Goal: Transaction & Acquisition: Purchase product/service

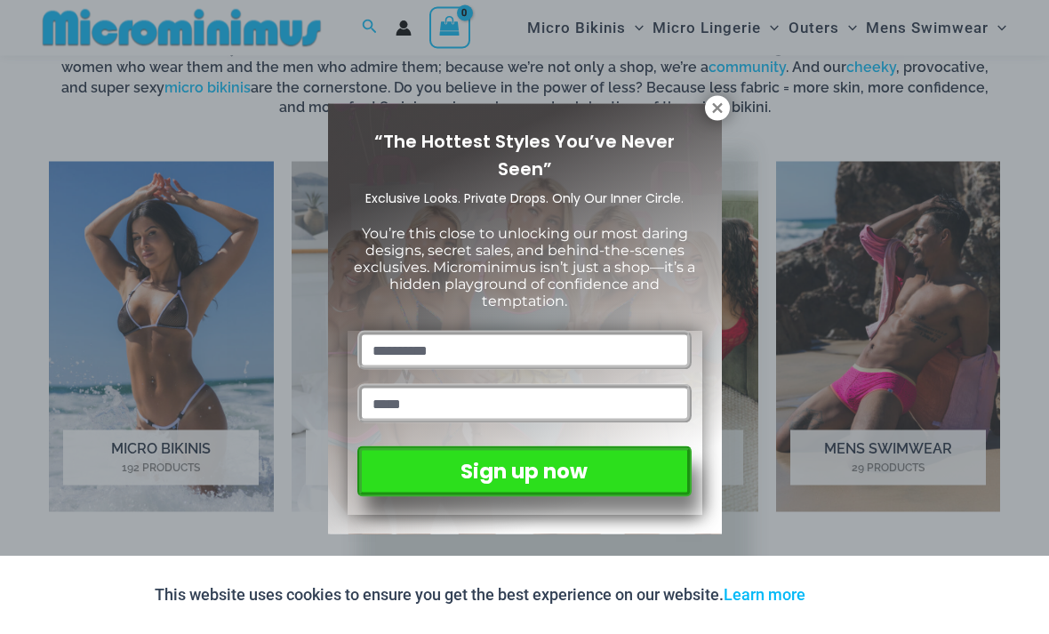
scroll to position [1112, 0]
click at [719, 113] on icon at bounding box center [717, 108] width 16 height 16
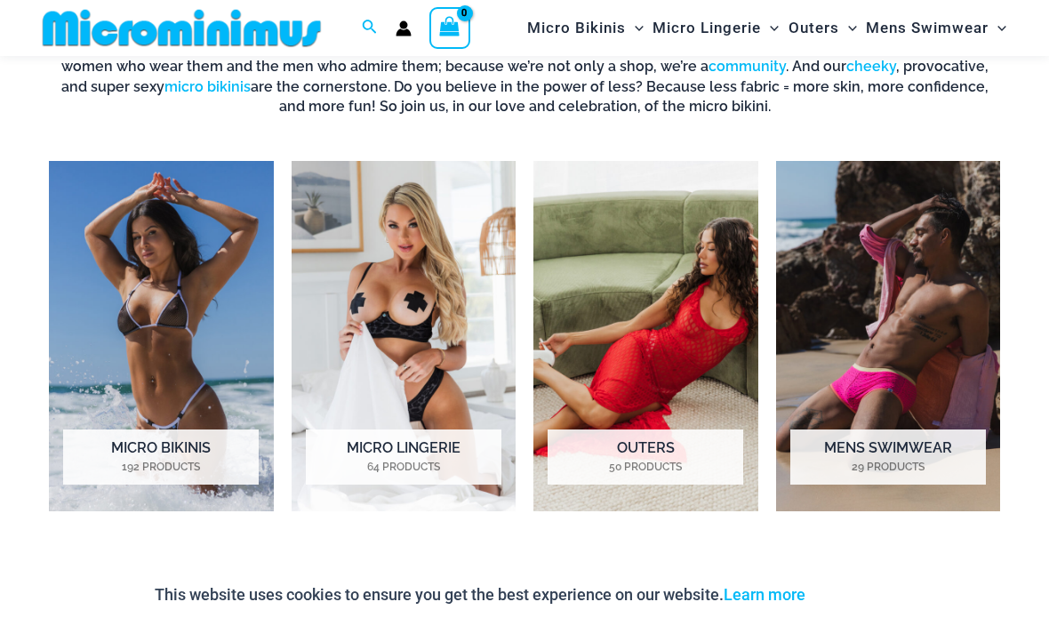
click at [350, 328] on img "Visit product category Micro Lingerie" at bounding box center [404, 335] width 225 height 349
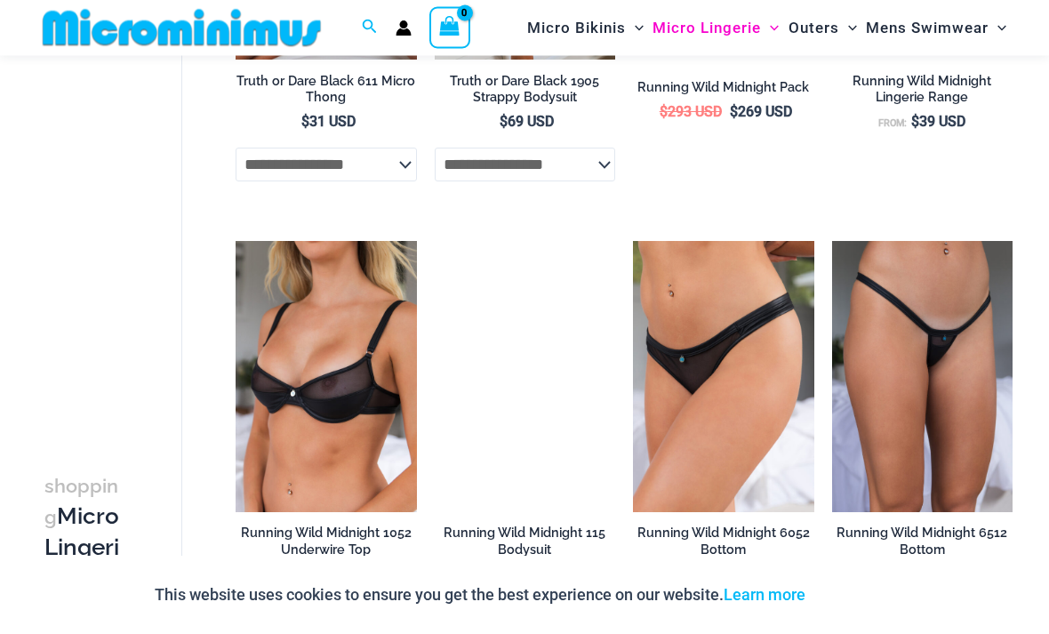
scroll to position [1400, 0]
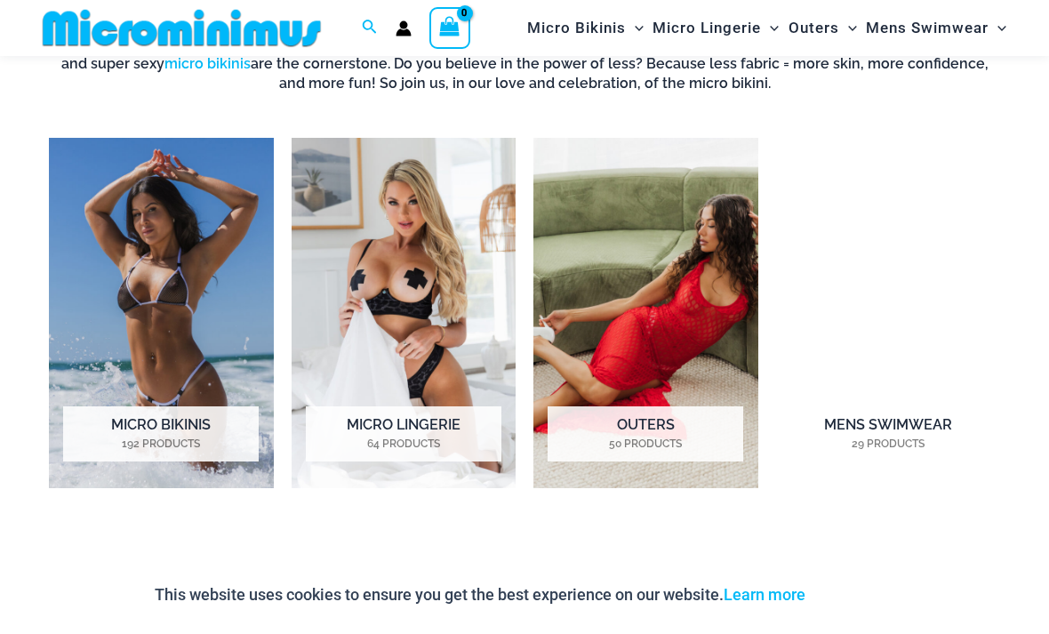
scroll to position [1133, 0]
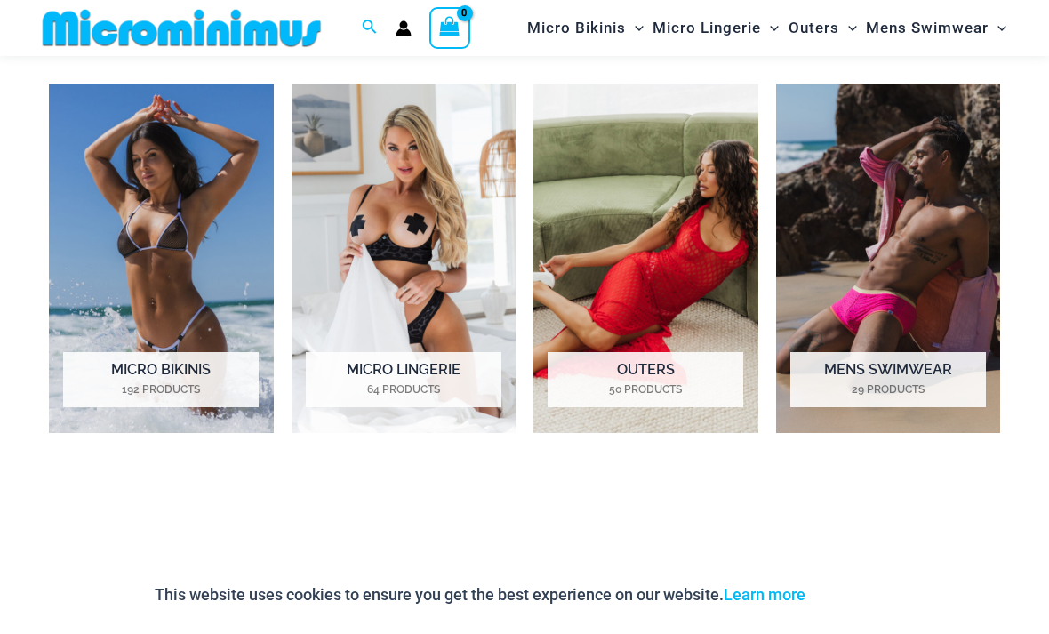
click at [132, 367] on h2 "Micro Bikinis 192 Products" at bounding box center [161, 379] width 196 height 55
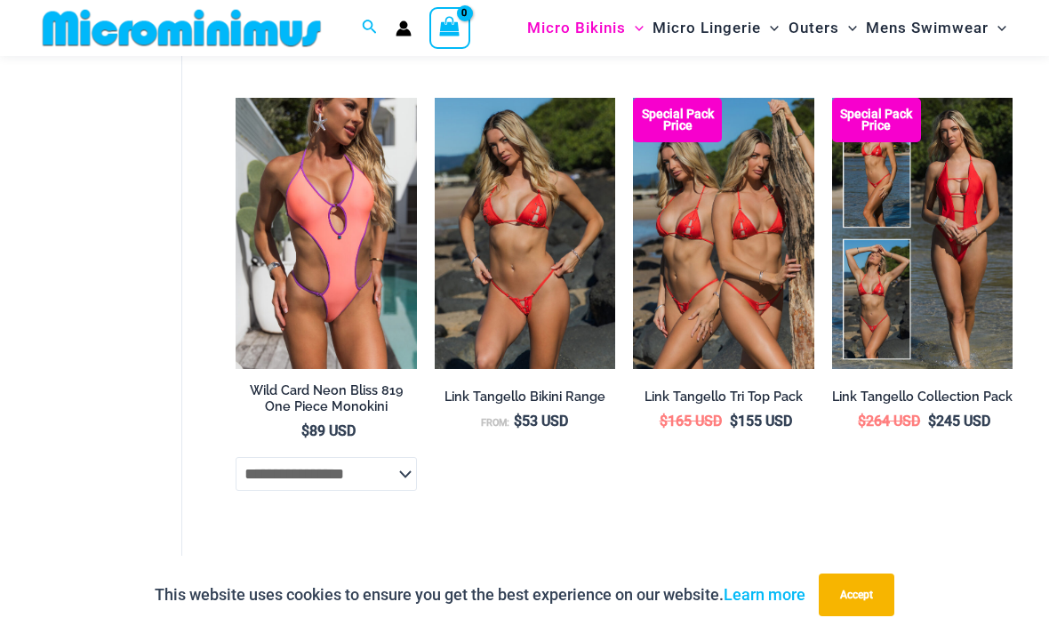
scroll to position [3705, 0]
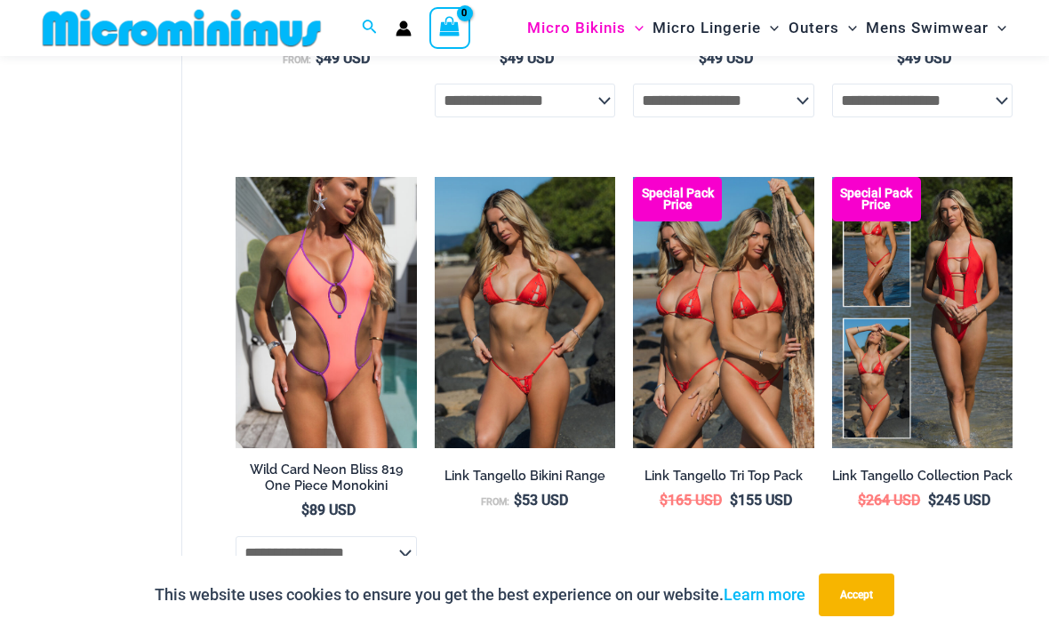
click at [435, 177] on img at bounding box center [435, 177] width 0 height 0
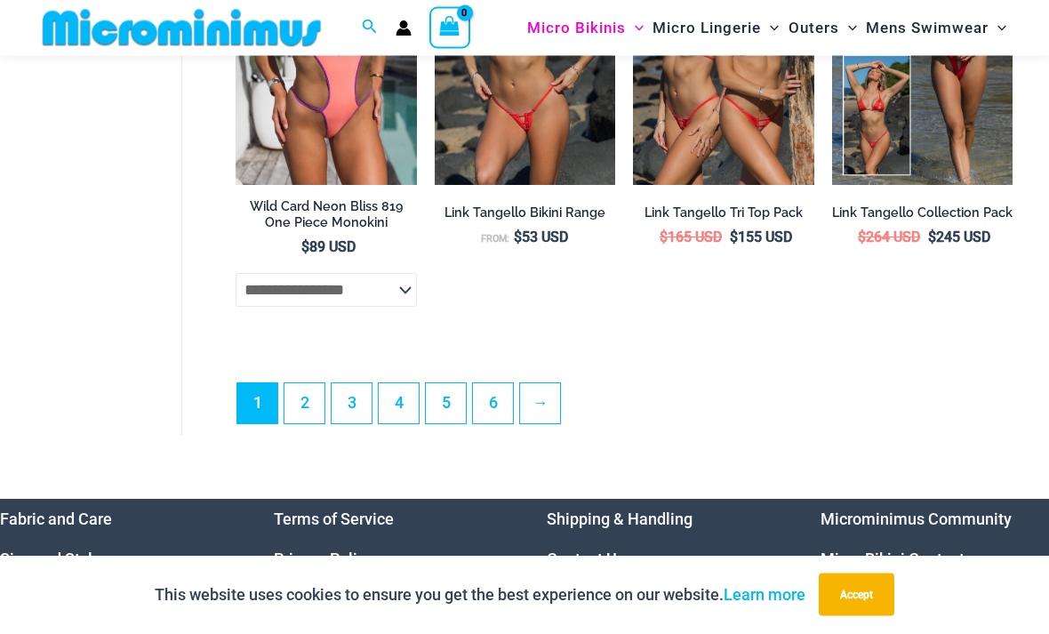
scroll to position [3968, 0]
click at [313, 404] on link "2" at bounding box center [304, 403] width 40 height 40
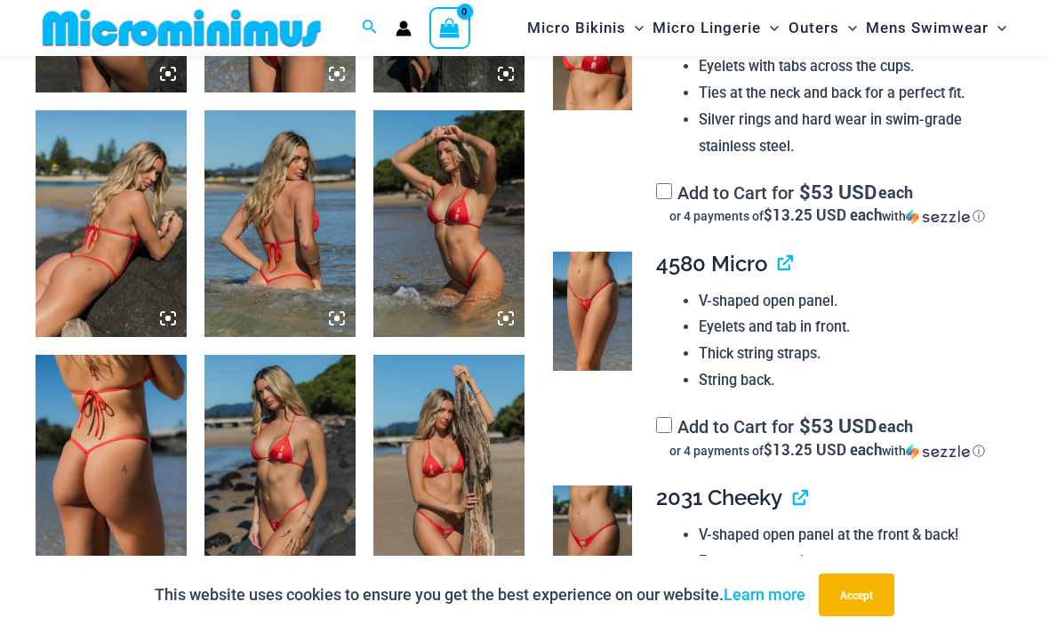
scroll to position [993, 0]
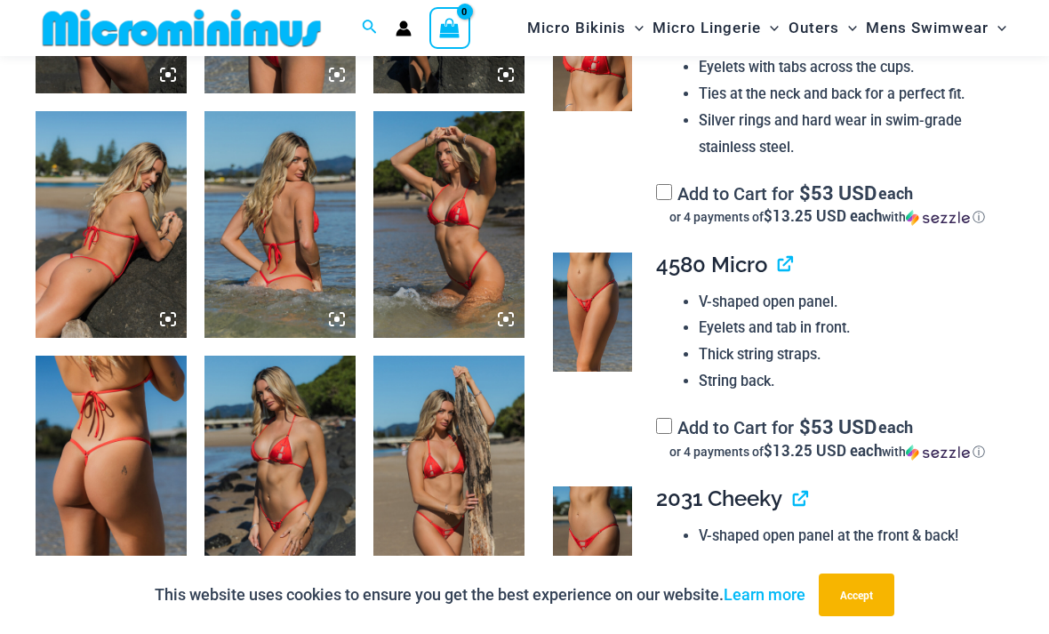
click at [441, 519] on img at bounding box center [448, 469] width 151 height 227
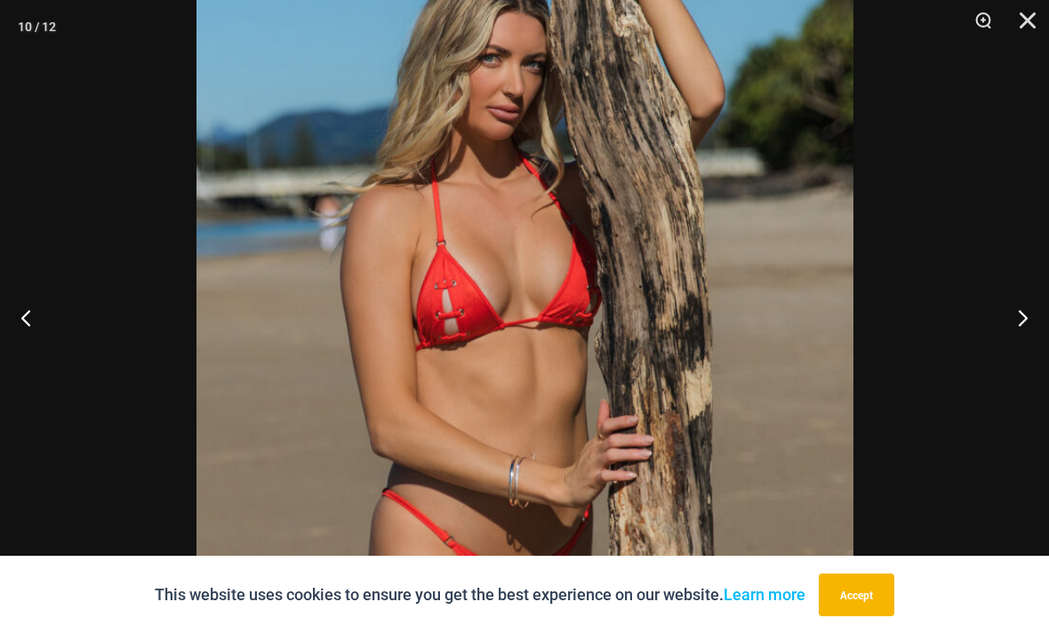
click at [984, 333] on button "Next" at bounding box center [1015, 317] width 67 height 89
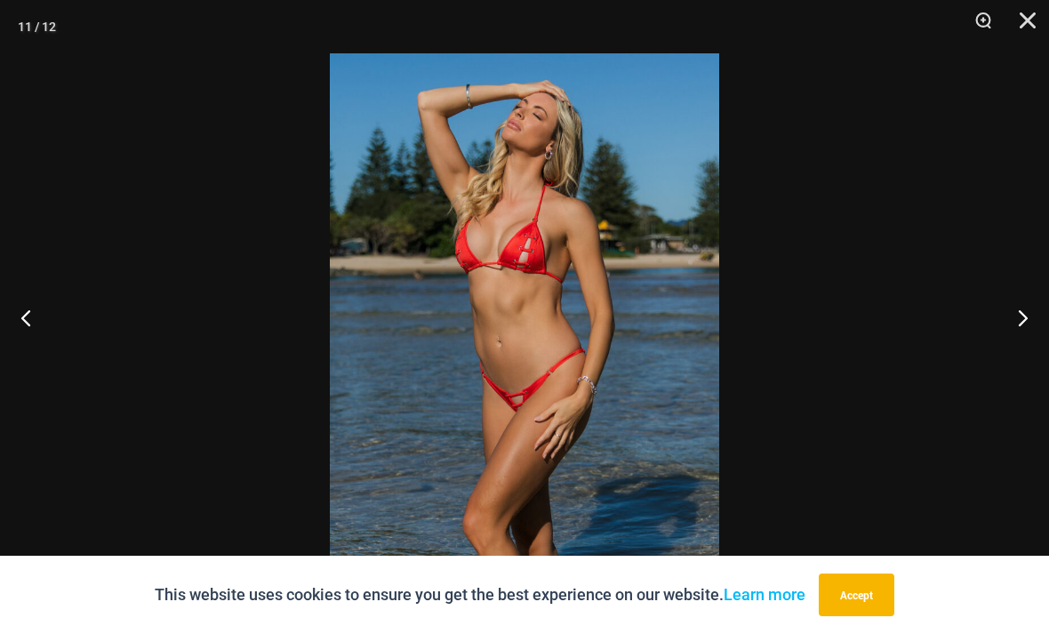
click at [972, 341] on div at bounding box center [524, 317] width 1049 height 634
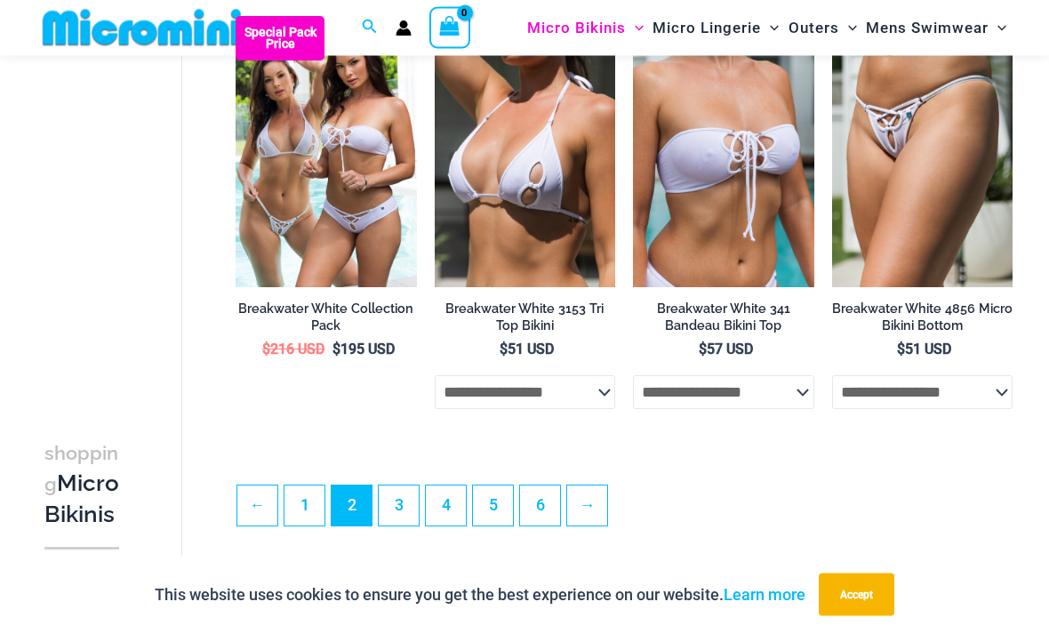
scroll to position [3377, 0]
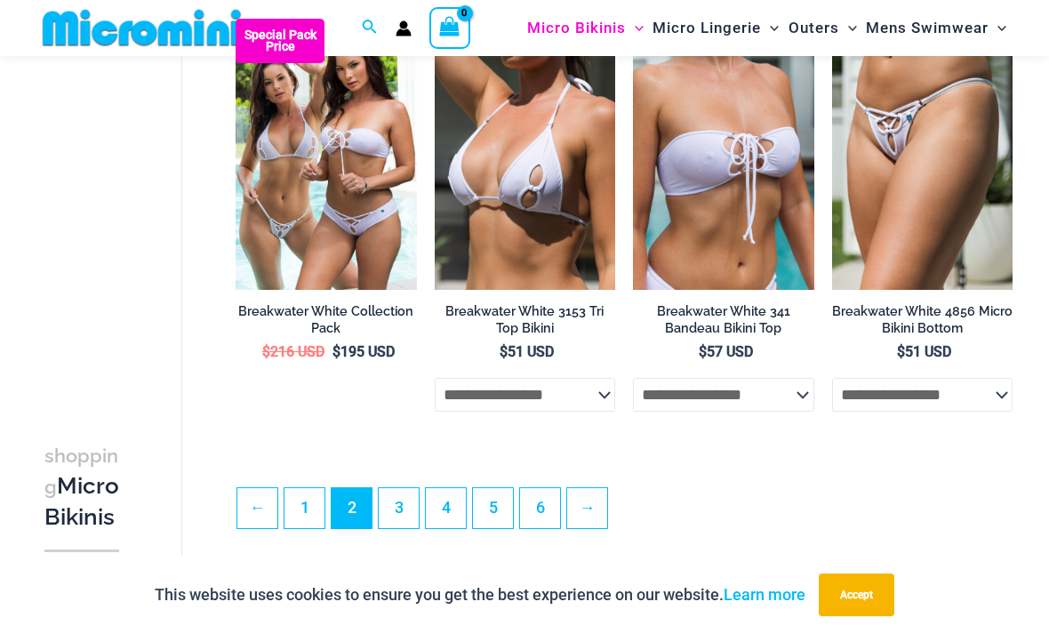
click at [403, 518] on link "3" at bounding box center [399, 508] width 40 height 40
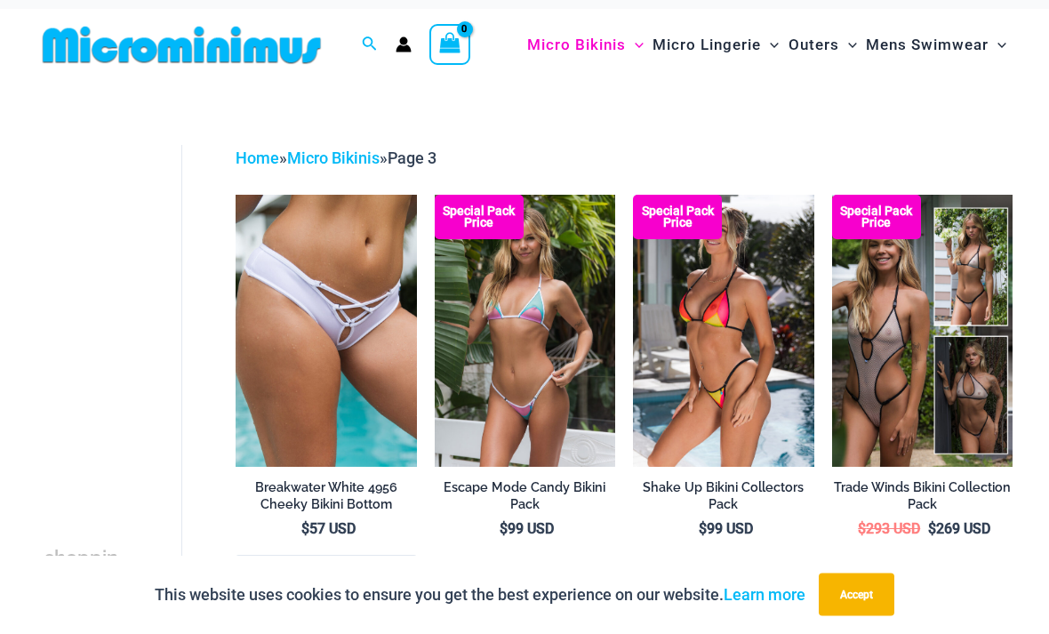
scroll to position [15, 0]
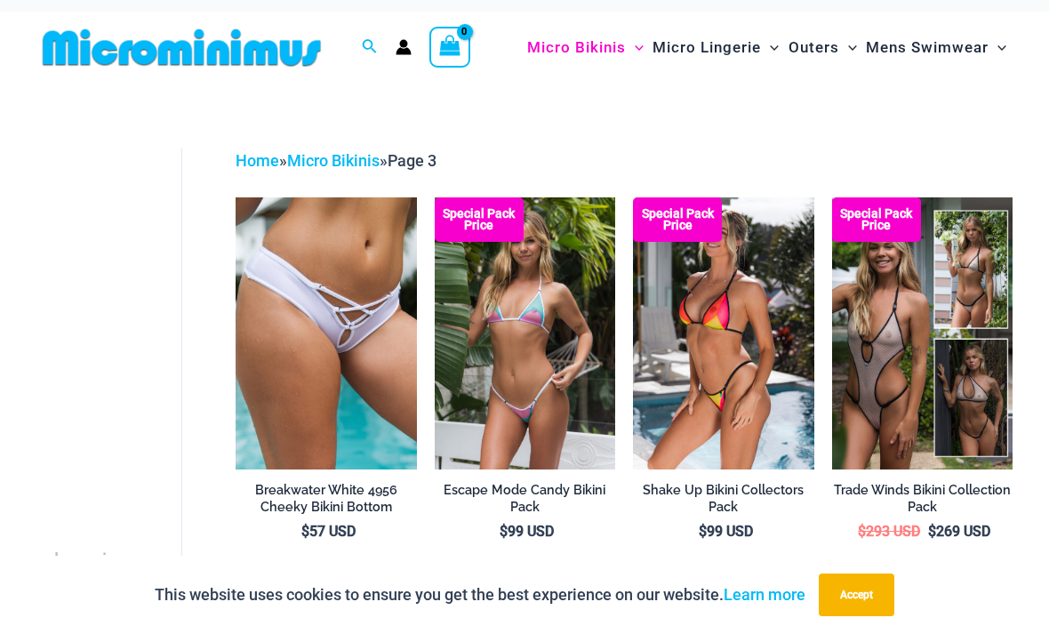
click at [435, 197] on img at bounding box center [435, 197] width 0 height 0
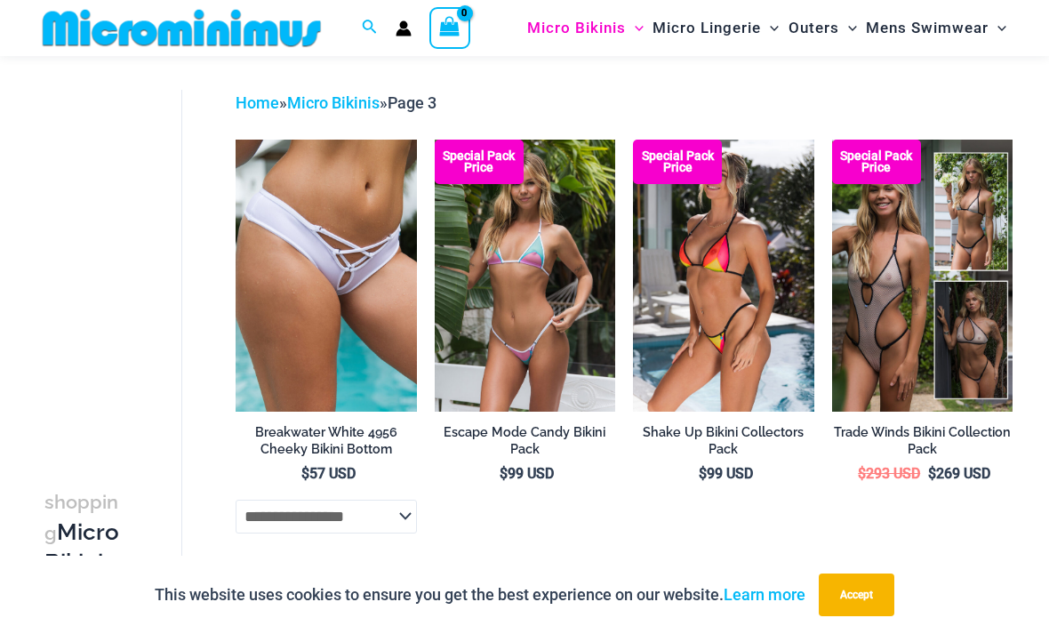
click at [633, 140] on img at bounding box center [633, 140] width 0 height 0
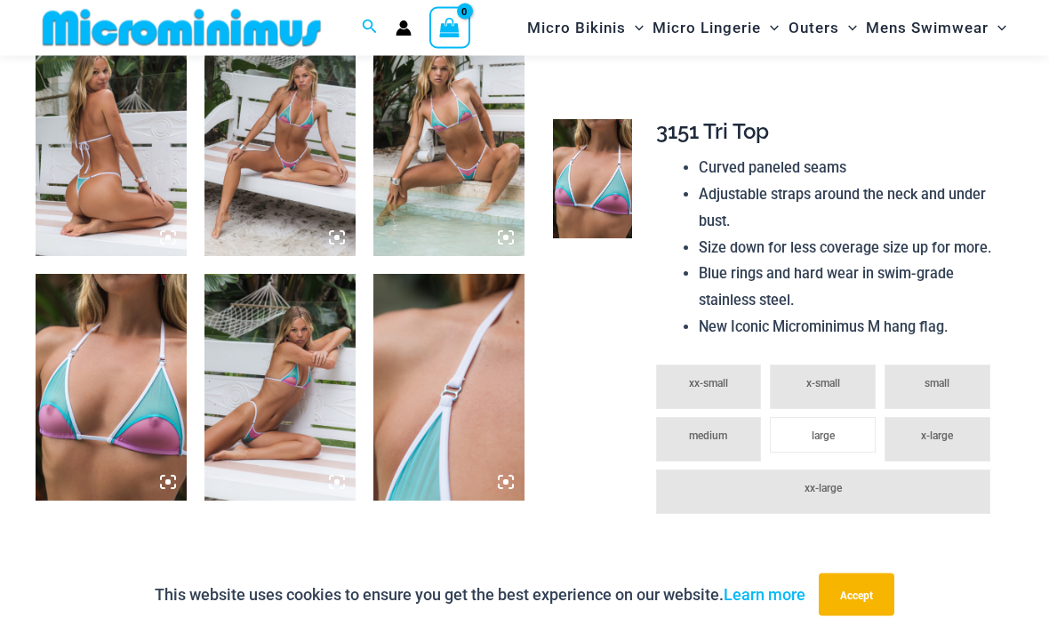
scroll to position [1076, 0]
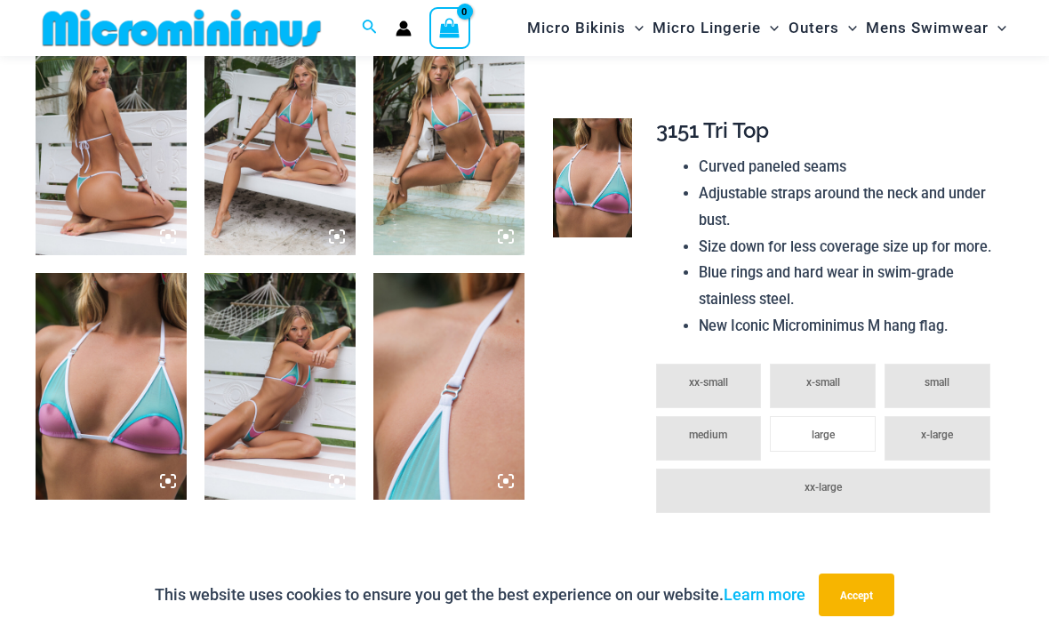
click at [149, 429] on img at bounding box center [111, 386] width 151 height 227
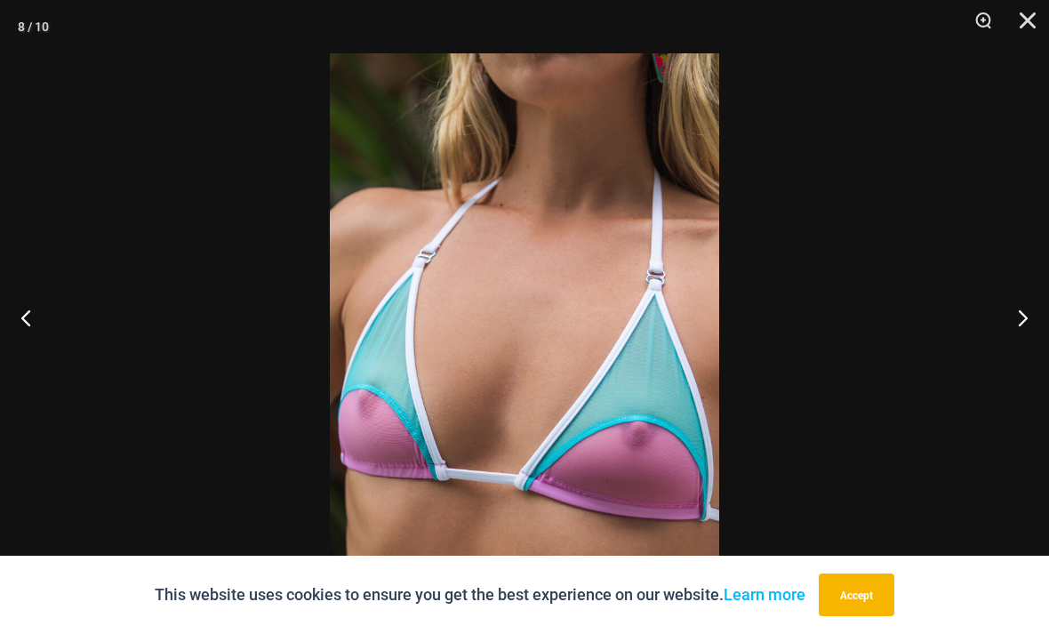
click at [1020, 357] on button "Next" at bounding box center [1015, 317] width 67 height 89
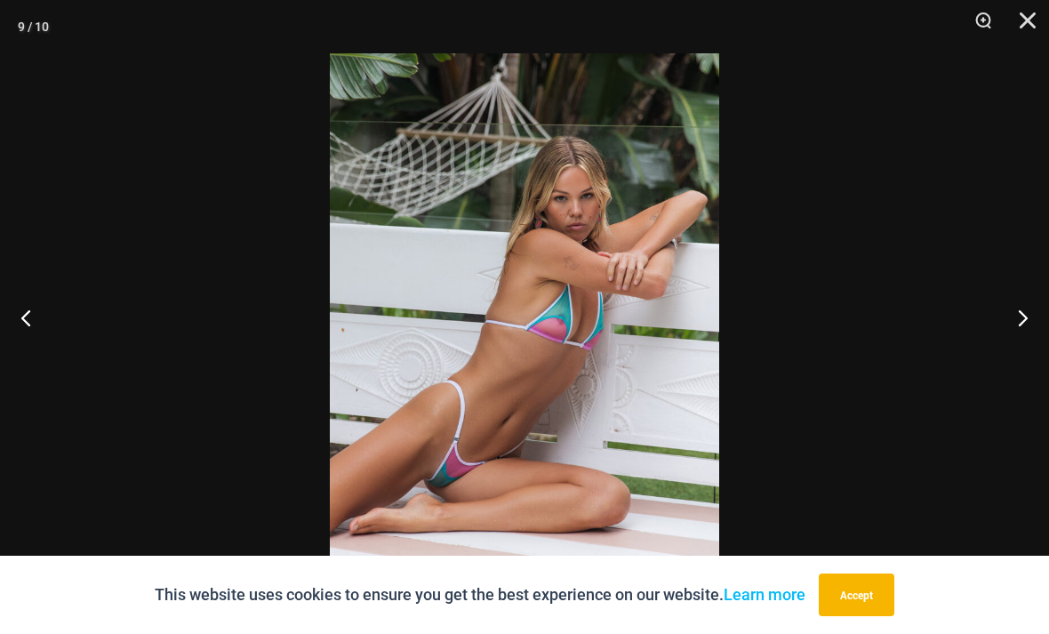
click at [1005, 362] on button "Next" at bounding box center [1015, 317] width 67 height 89
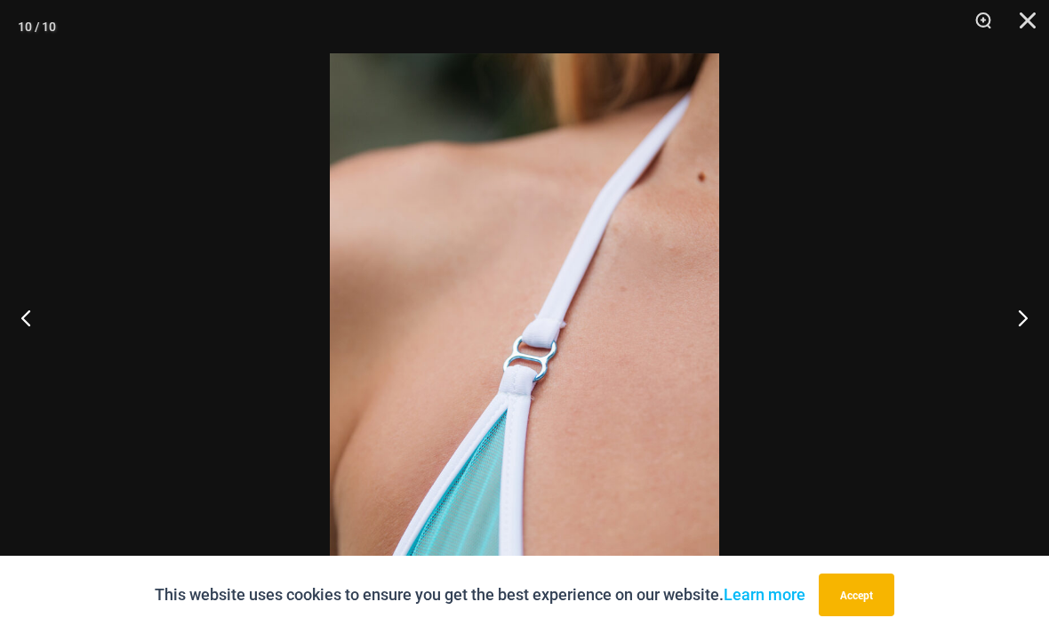
click at [986, 398] on div at bounding box center [524, 317] width 1049 height 634
click at [994, 387] on div at bounding box center [524, 317] width 1049 height 634
click at [39, 348] on button "Previous" at bounding box center [33, 317] width 67 height 89
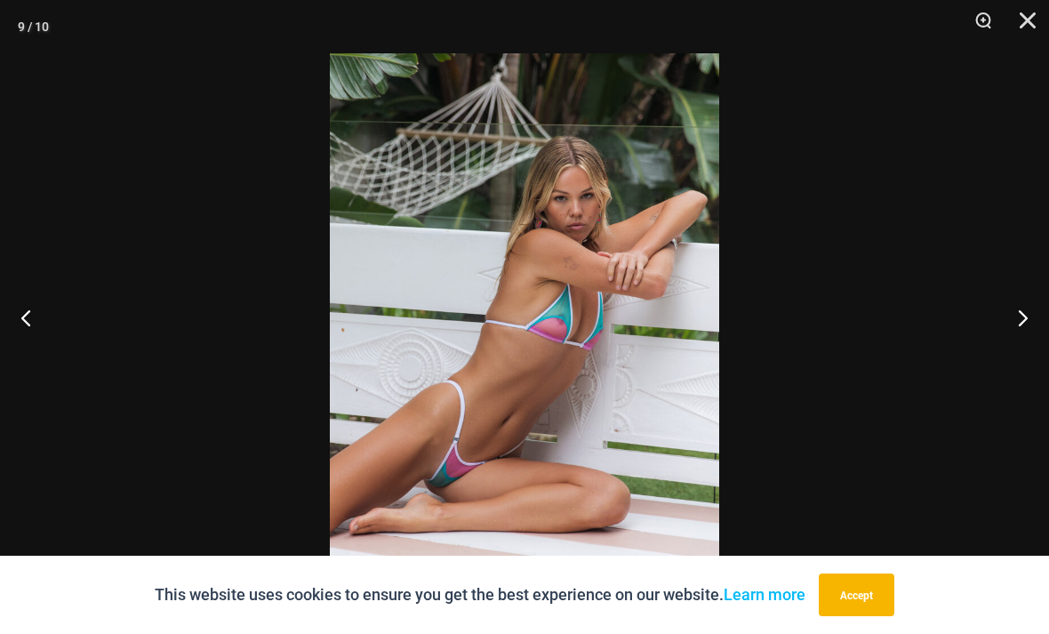
click at [33, 344] on button "Previous" at bounding box center [33, 317] width 67 height 89
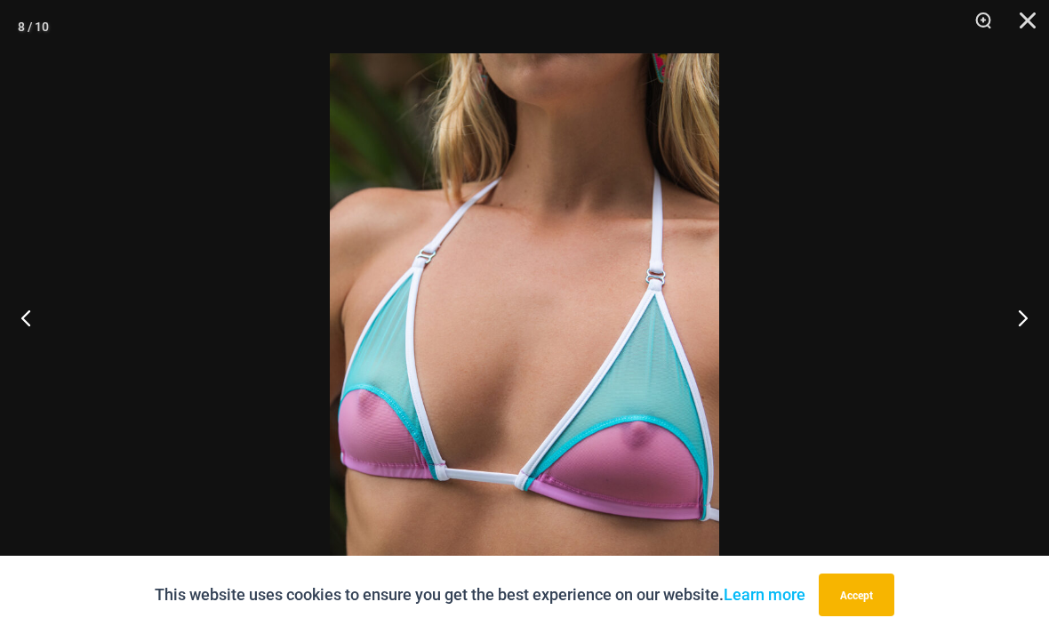
click at [40, 348] on button "Previous" at bounding box center [33, 317] width 67 height 89
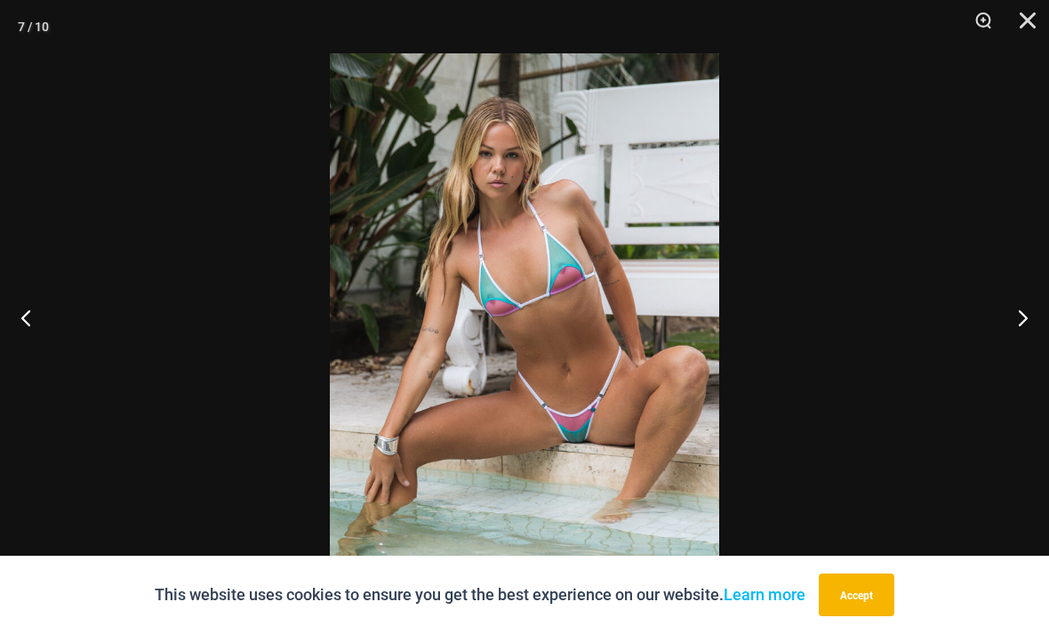
click at [40, 348] on button "Previous" at bounding box center [33, 317] width 67 height 89
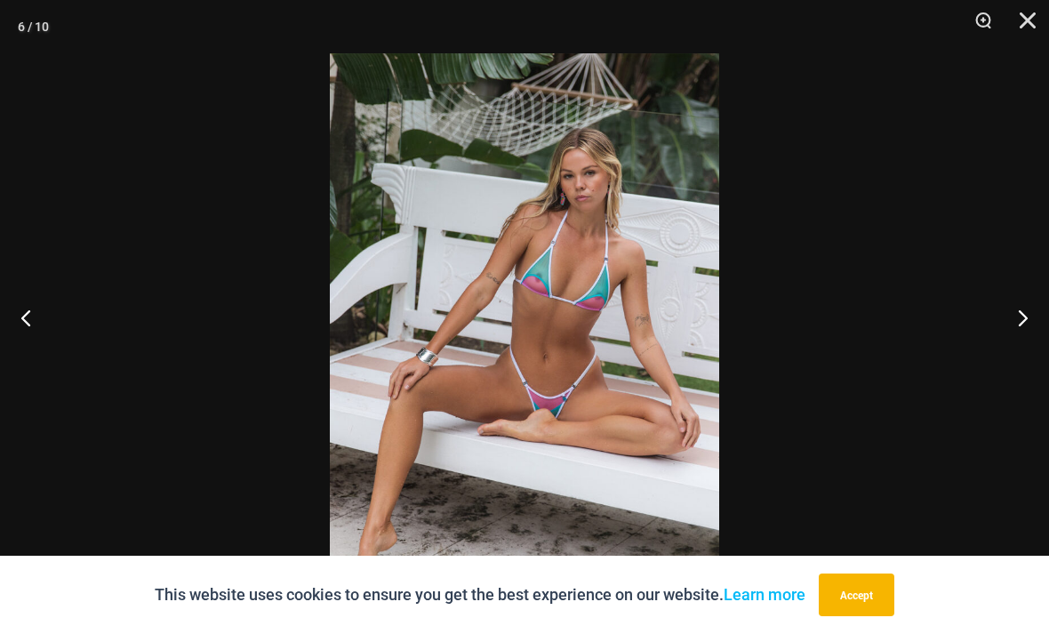
click at [37, 349] on button "Previous" at bounding box center [33, 317] width 67 height 89
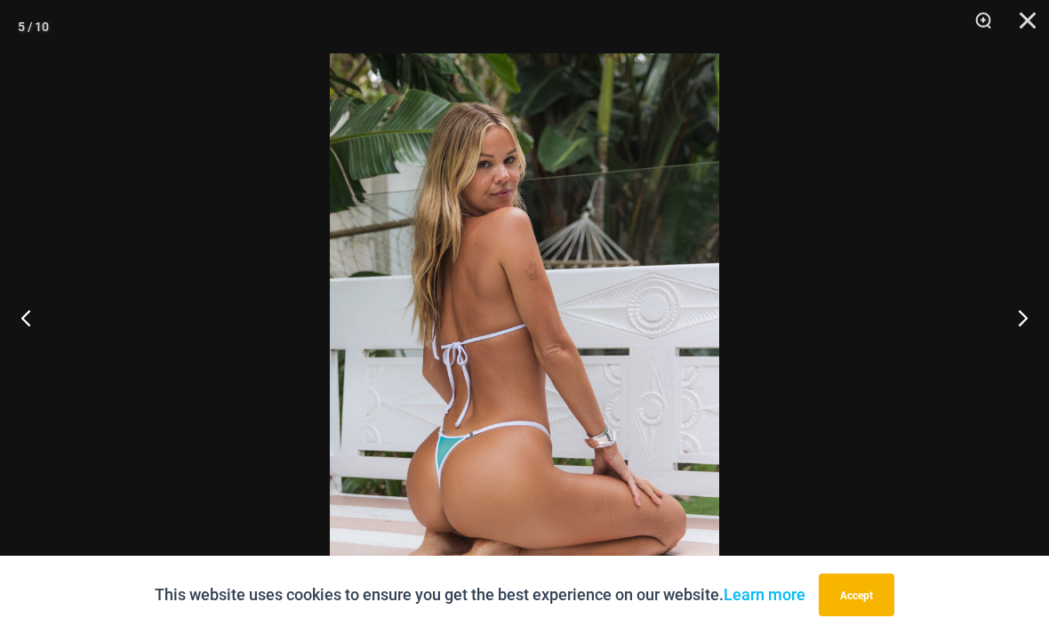
click at [38, 359] on button "Previous" at bounding box center [33, 317] width 67 height 89
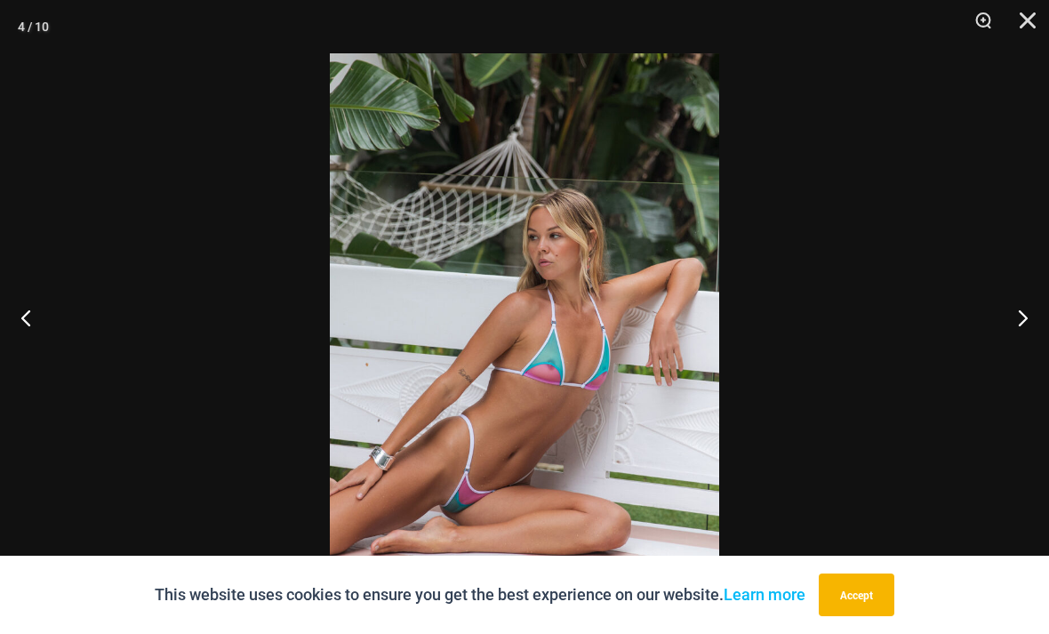
click at [30, 346] on button "Previous" at bounding box center [33, 317] width 67 height 89
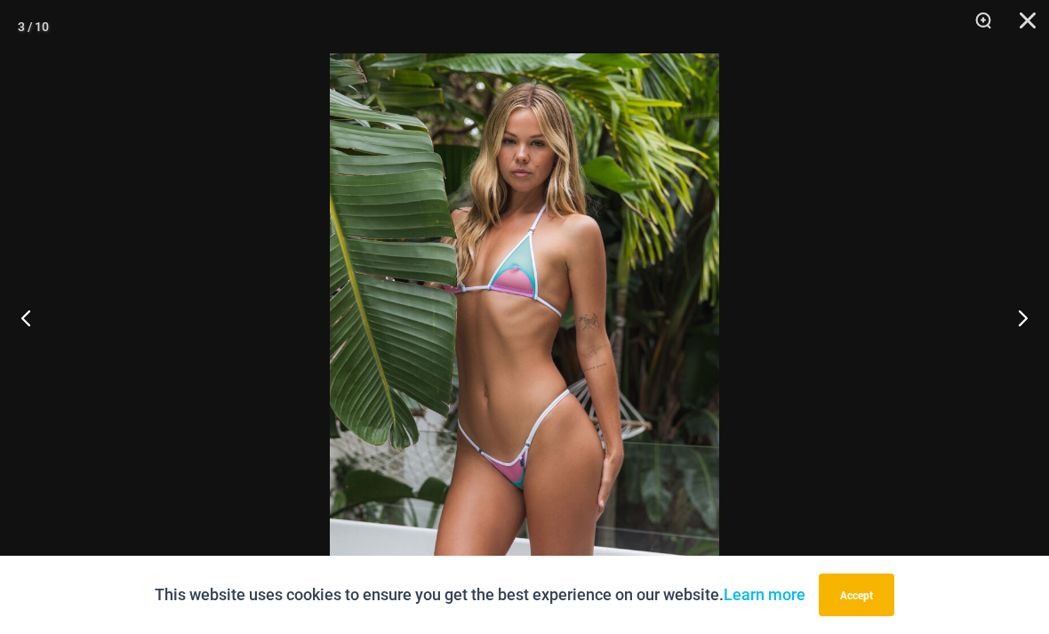
click at [23, 349] on button "Previous" at bounding box center [33, 317] width 67 height 89
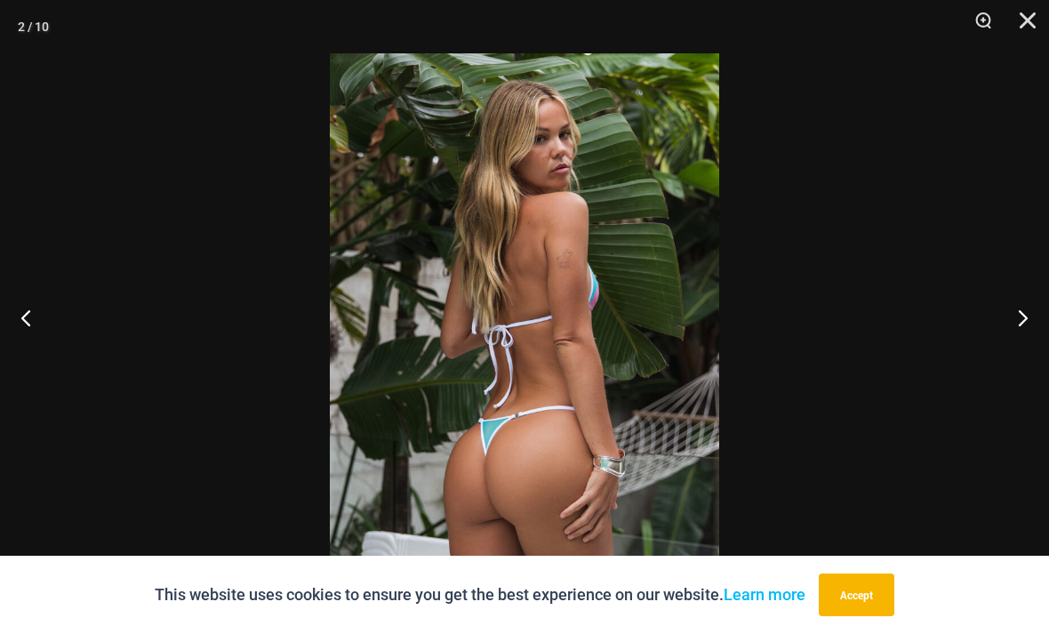
click at [13, 344] on button "Previous" at bounding box center [33, 317] width 67 height 89
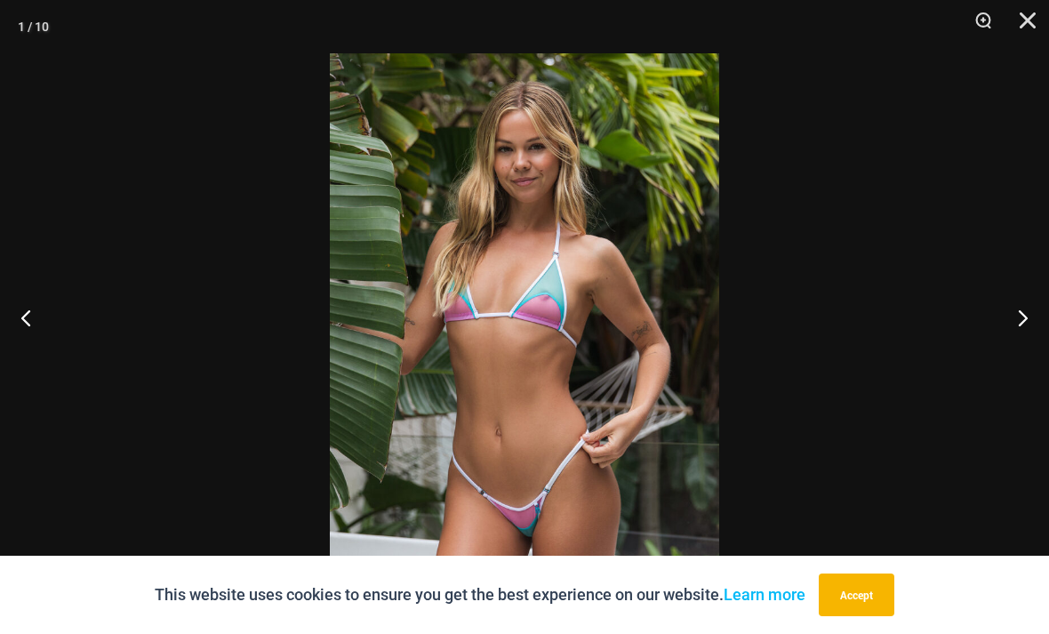
click at [40, 354] on button "Previous" at bounding box center [33, 317] width 67 height 89
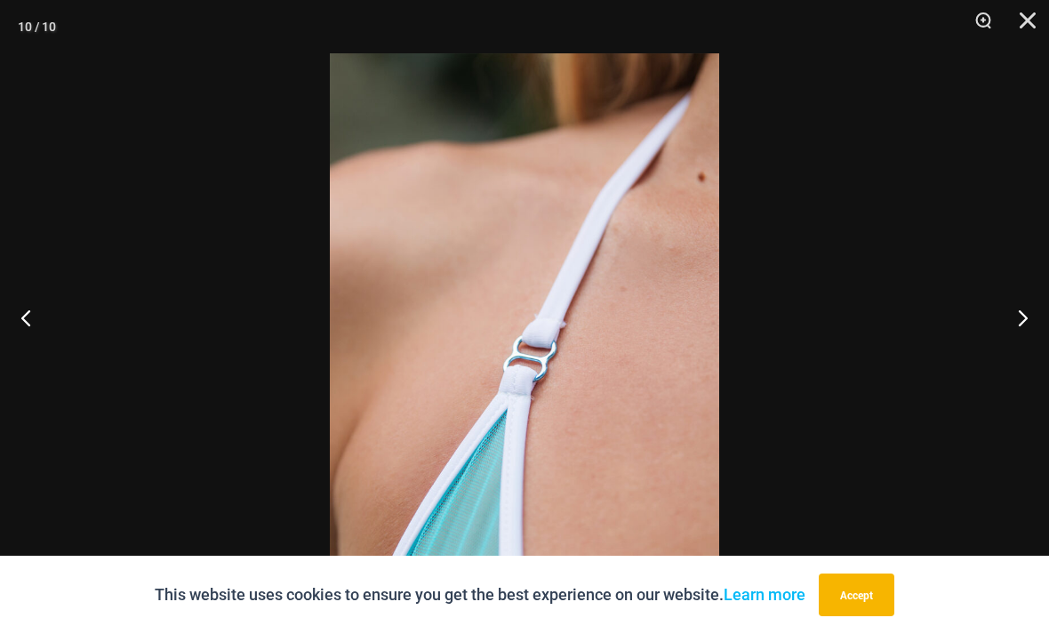
click at [1021, 31] on button "Close" at bounding box center [1021, 26] width 44 height 53
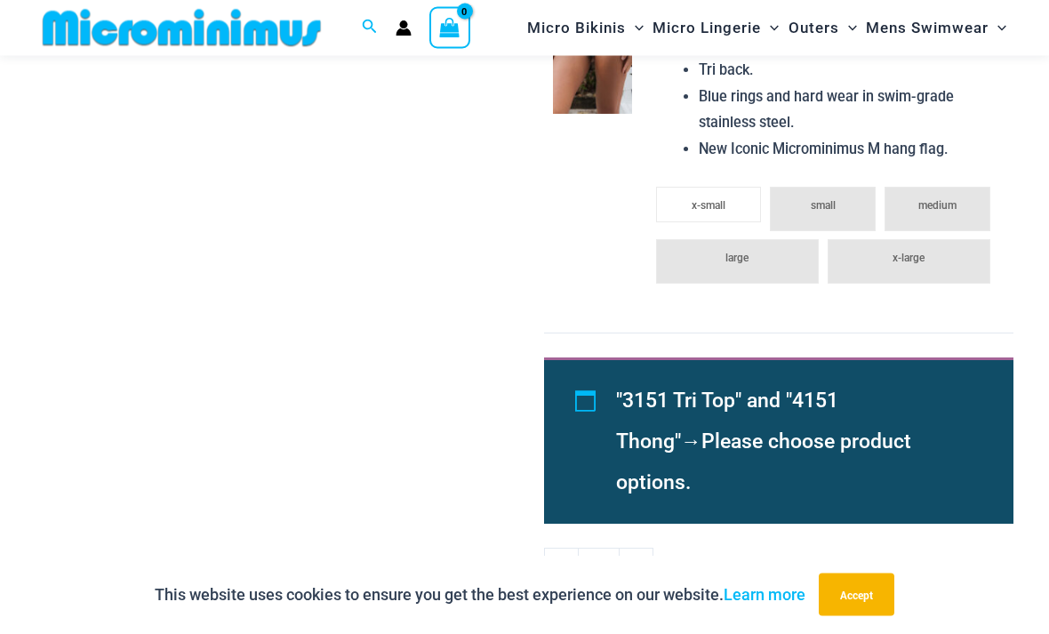
scroll to position [1699, 0]
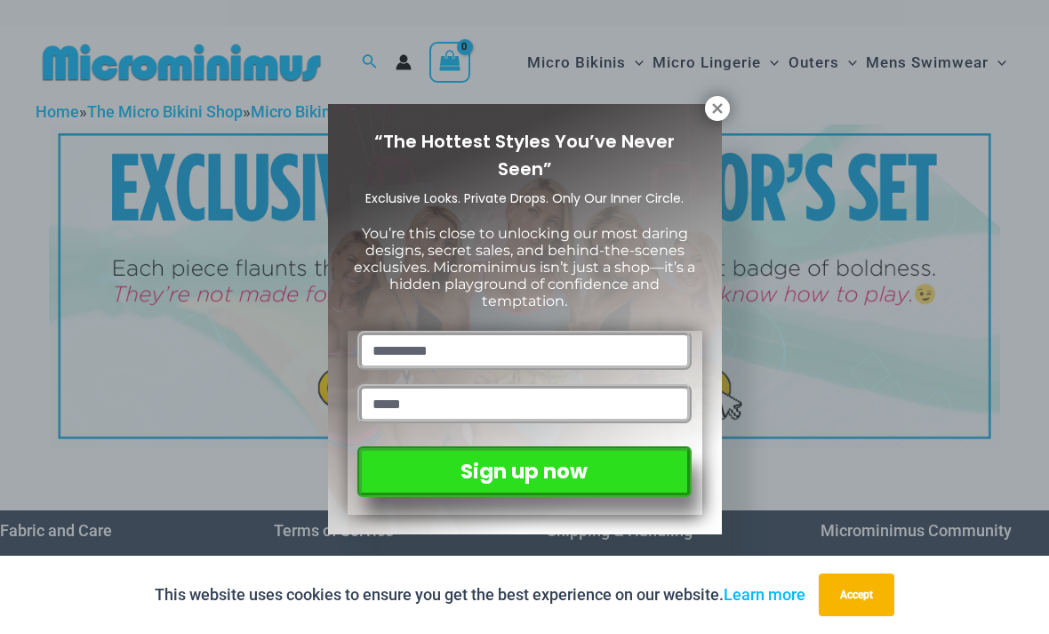
click at [718, 92] on div "“The Hottest Styles You’ve Never Seen” Exclusive Looks. Private Drops. Only Our…" at bounding box center [524, 317] width 1049 height 634
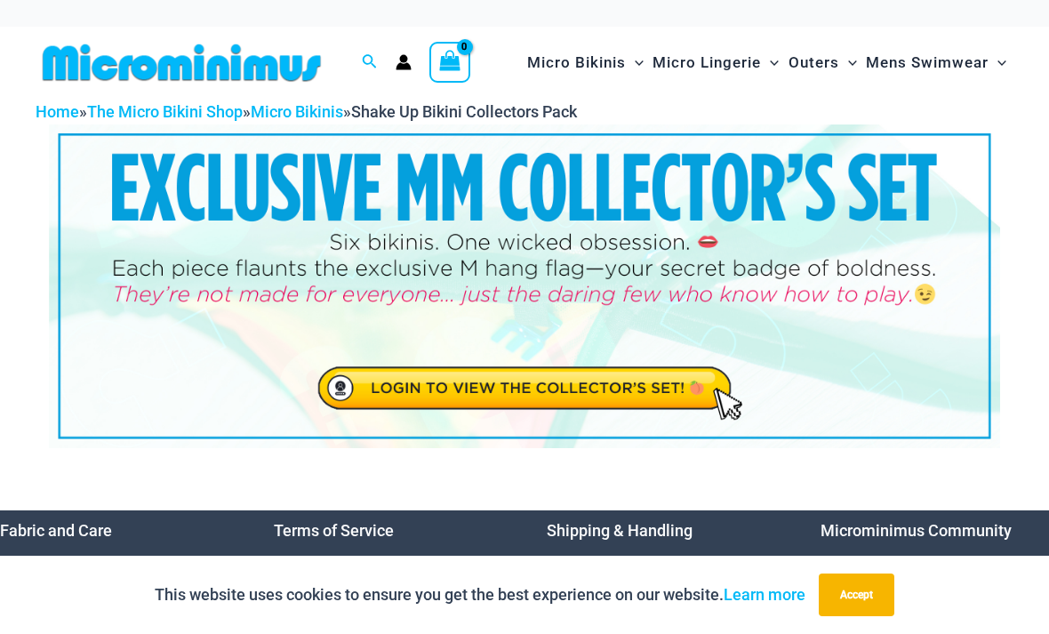
click at [691, 385] on img at bounding box center [524, 286] width 951 height 324
click at [692, 386] on img at bounding box center [524, 286] width 951 height 324
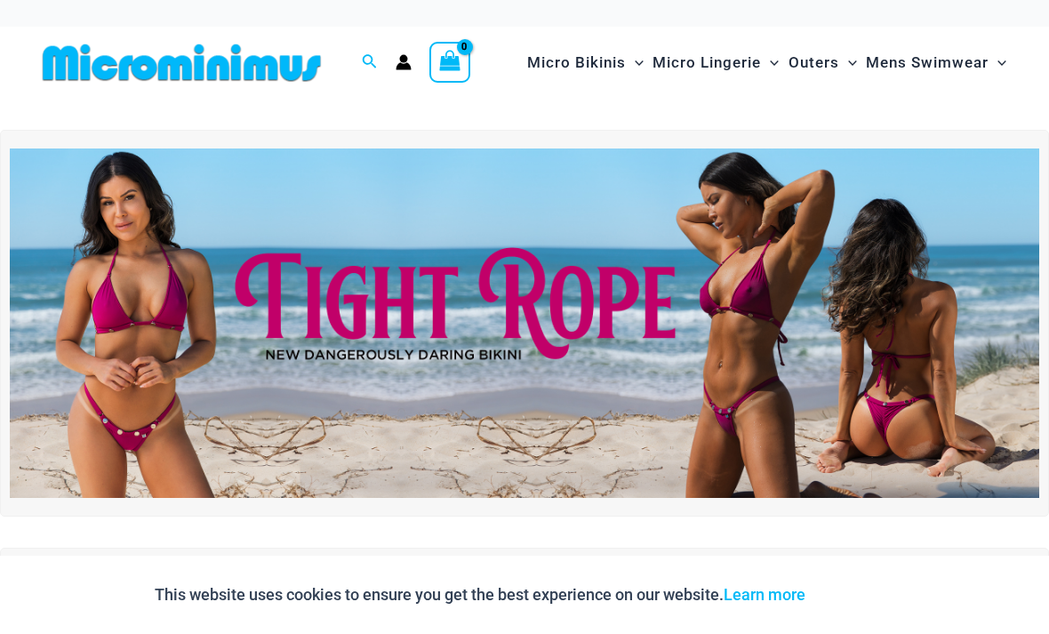
click at [596, 73] on span "Micro Bikinis" at bounding box center [576, 62] width 99 height 45
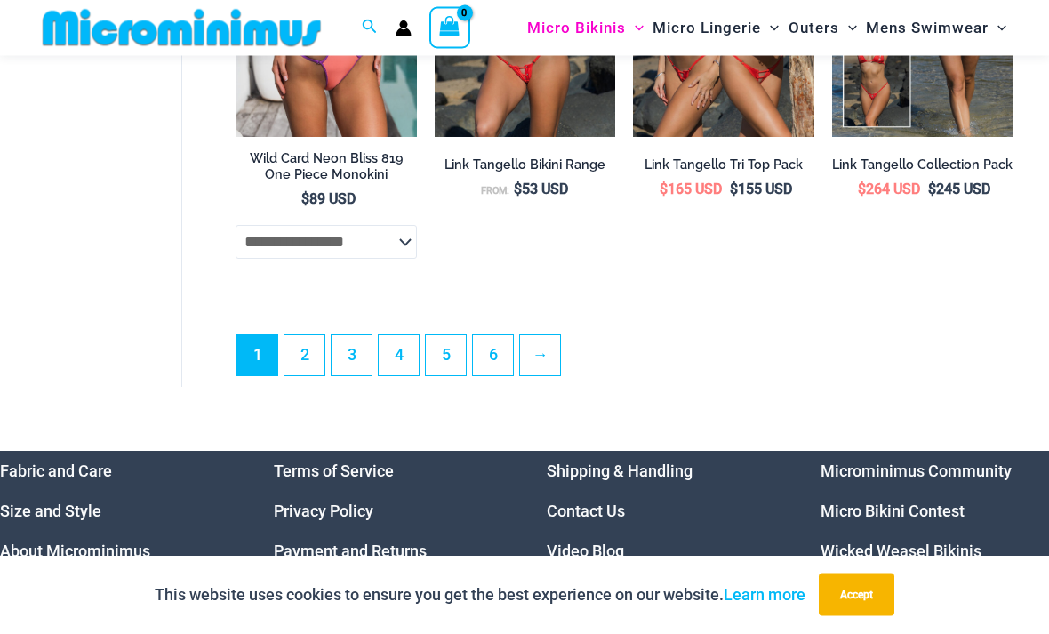
scroll to position [4012, 0]
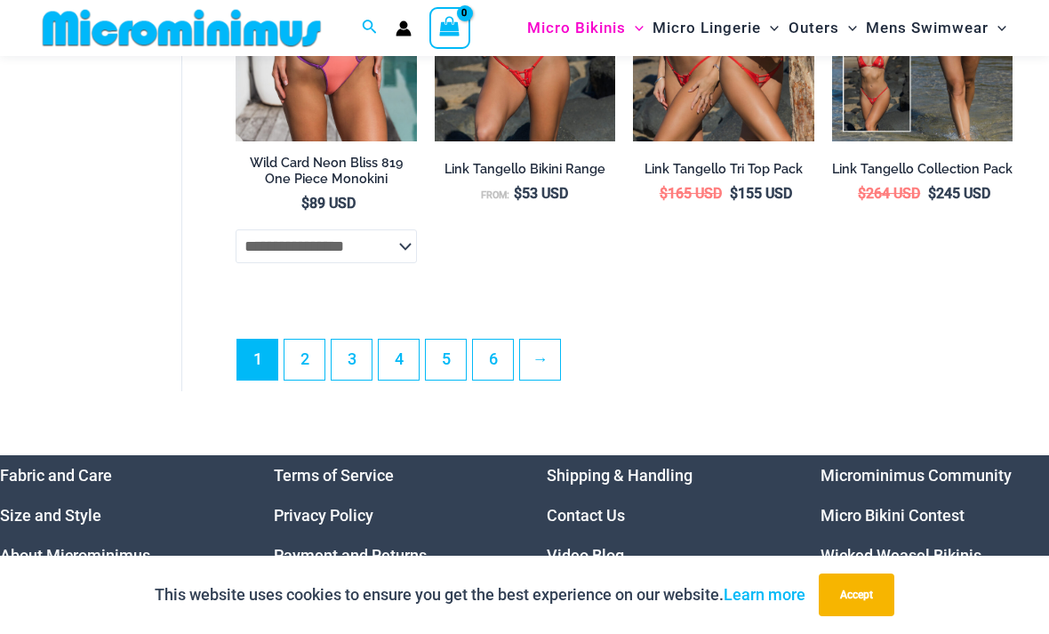
click at [309, 359] on link "2" at bounding box center [304, 360] width 40 height 40
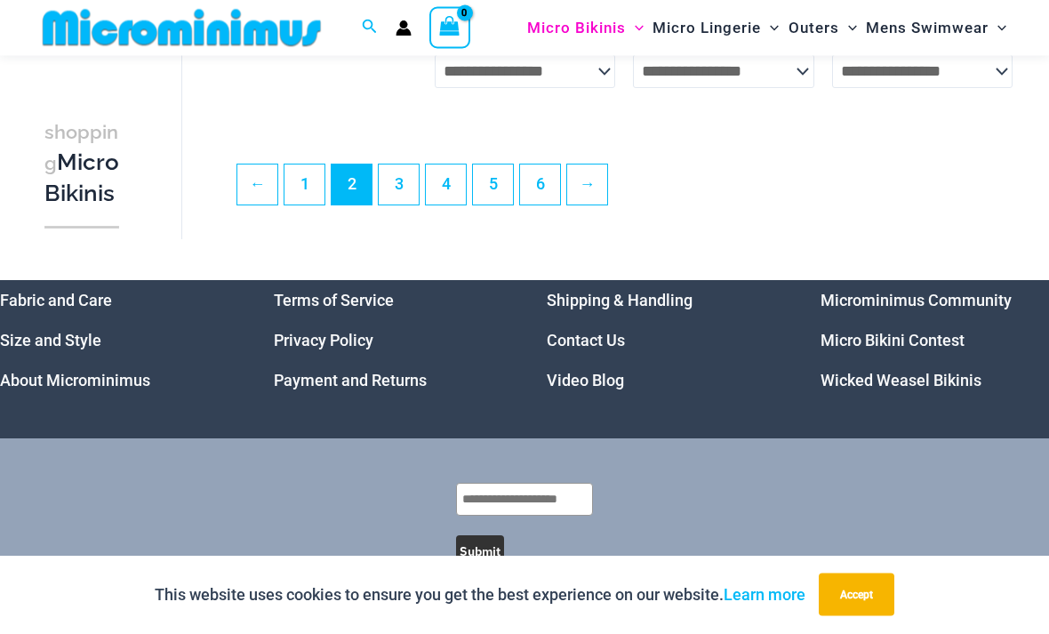
scroll to position [3701, 0]
click at [398, 194] on link "3" at bounding box center [399, 184] width 40 height 40
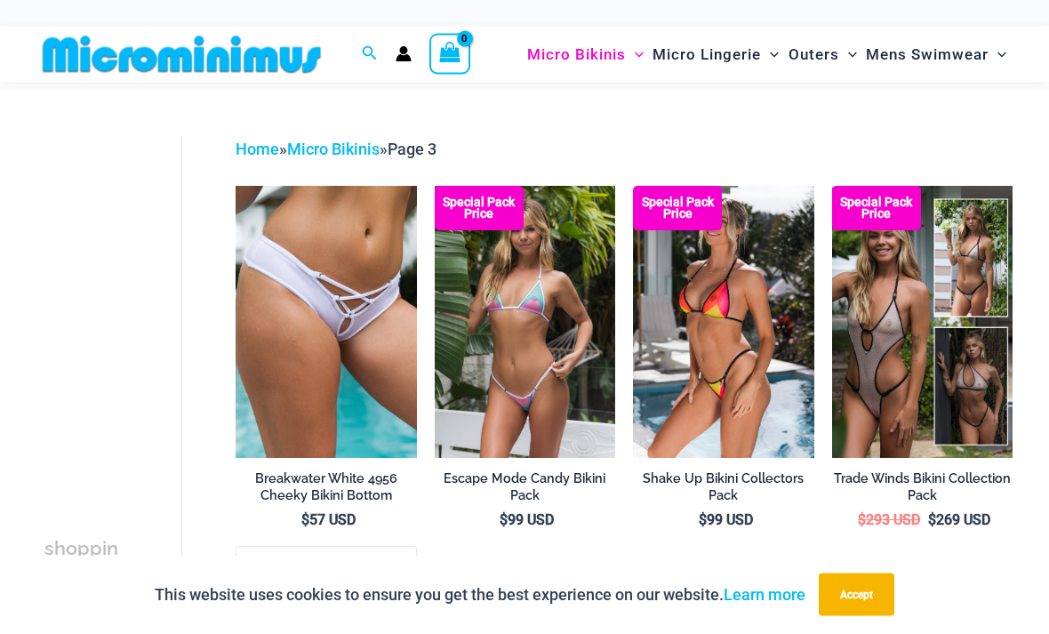
scroll to position [27, 0]
click at [832, 186] on img at bounding box center [832, 186] width 0 height 0
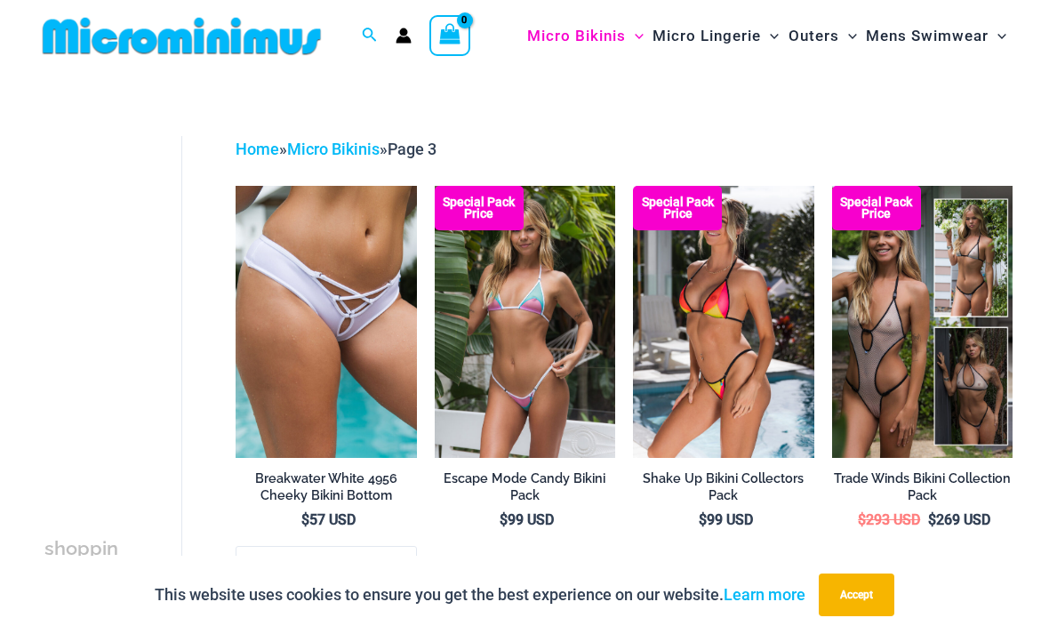
scroll to position [84, 0]
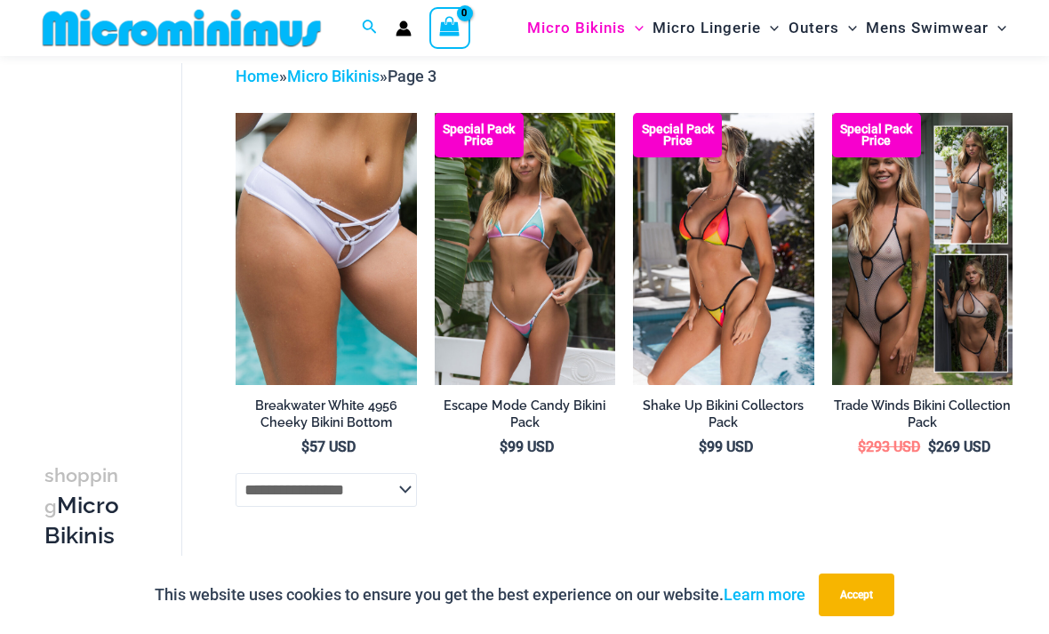
click at [633, 113] on img at bounding box center [633, 113] width 0 height 0
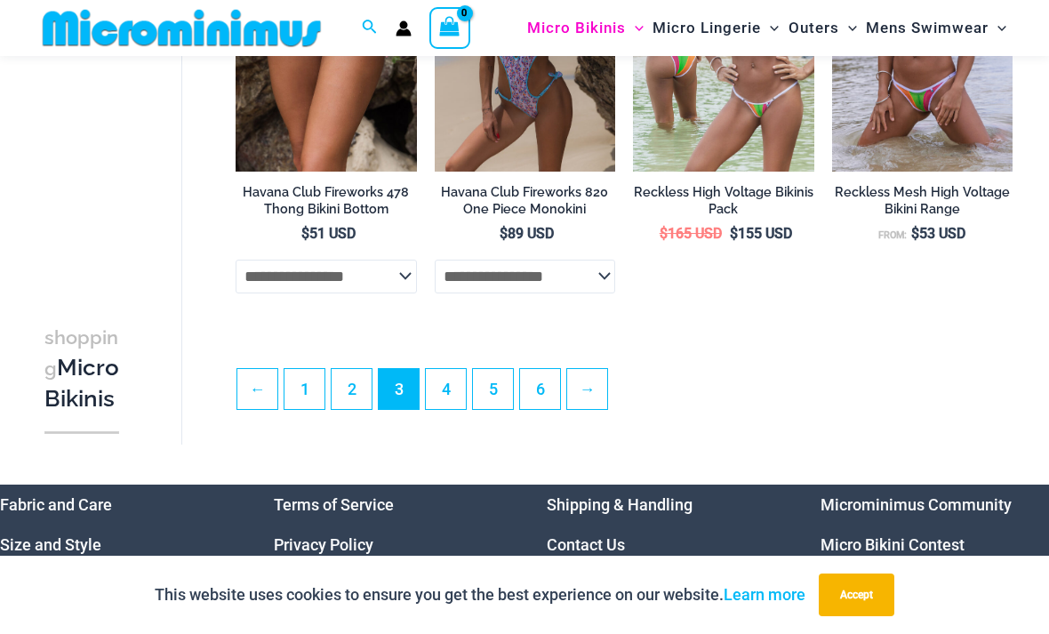
scroll to position [3464, 0]
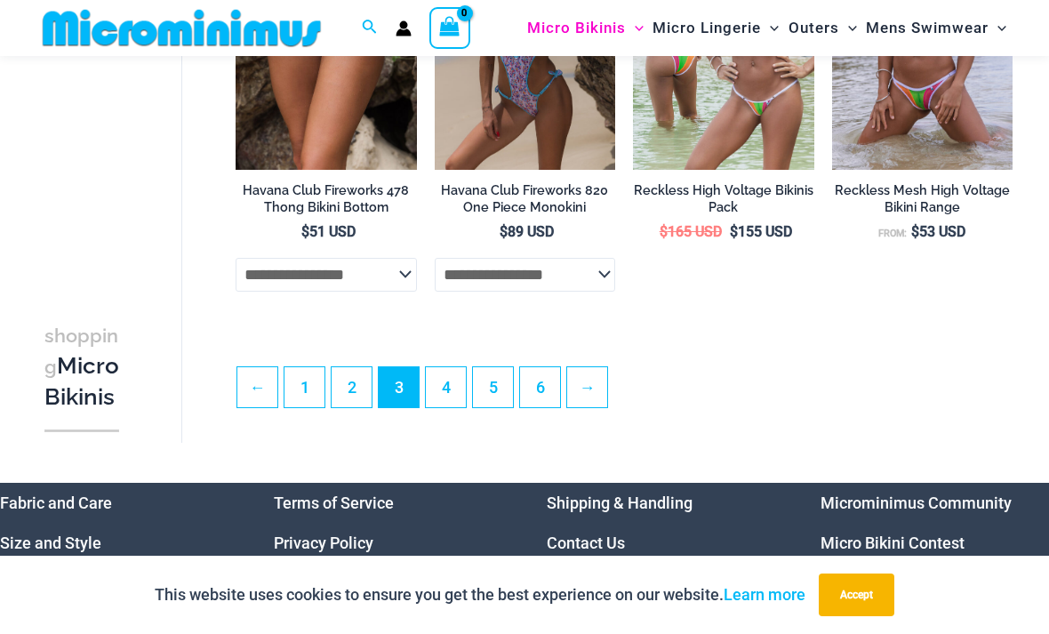
click at [607, 395] on link "→" at bounding box center [587, 387] width 40 height 40
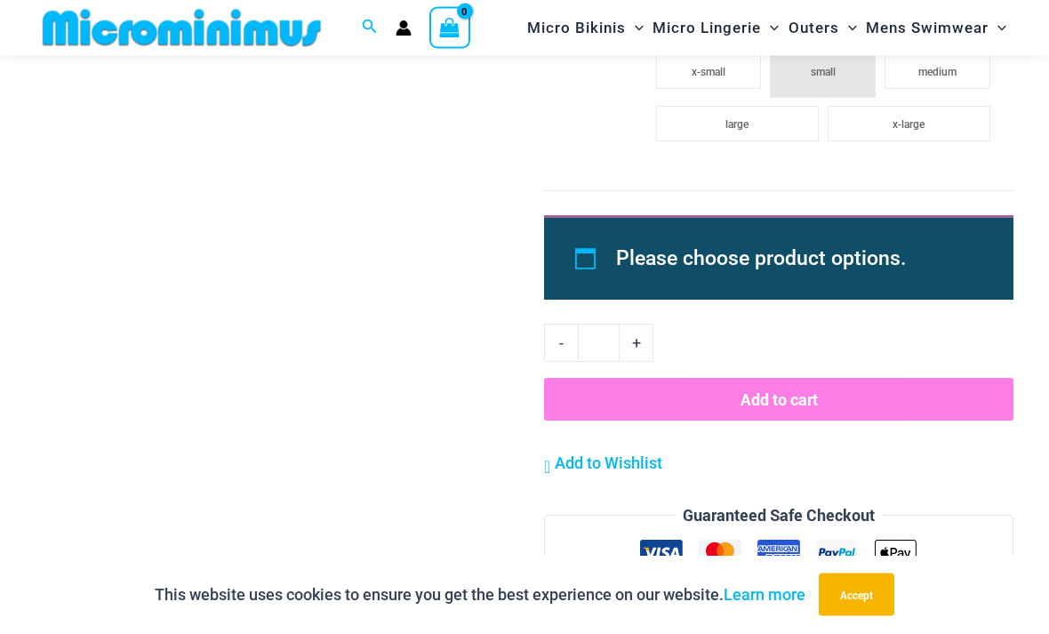
scroll to position [2709, 0]
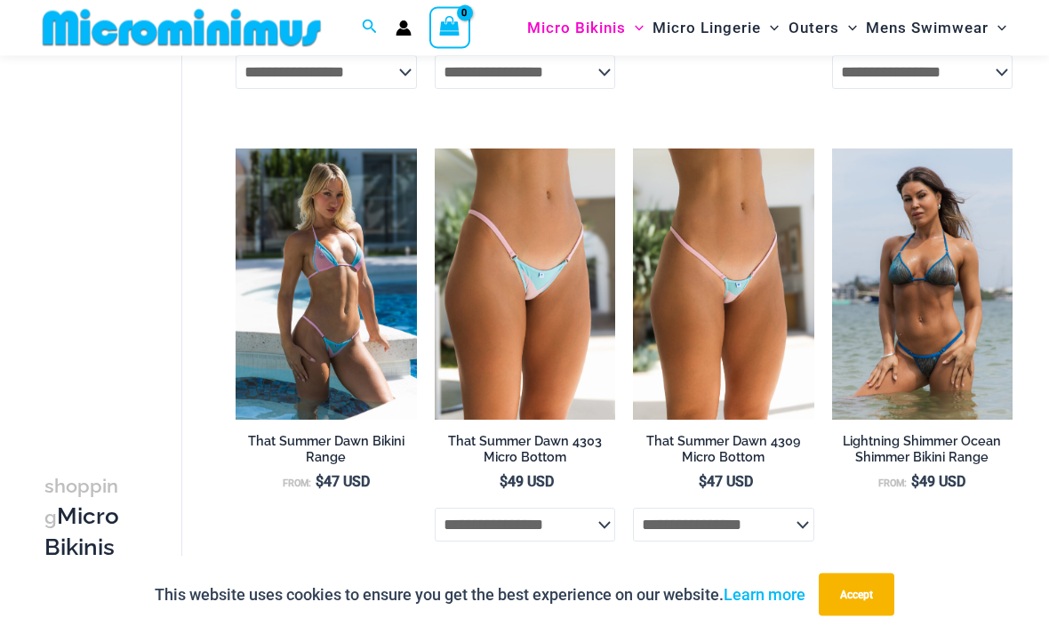
scroll to position [2762, 0]
click at [236, 148] on img at bounding box center [236, 148] width 0 height 0
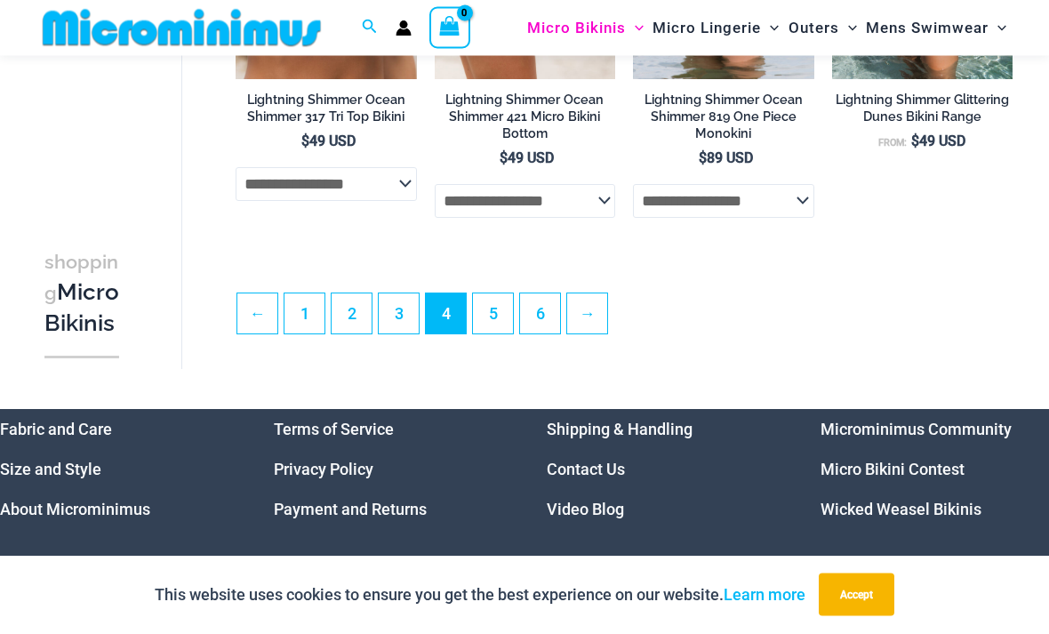
scroll to position [3555, 0]
click at [607, 332] on link "→" at bounding box center [587, 313] width 40 height 40
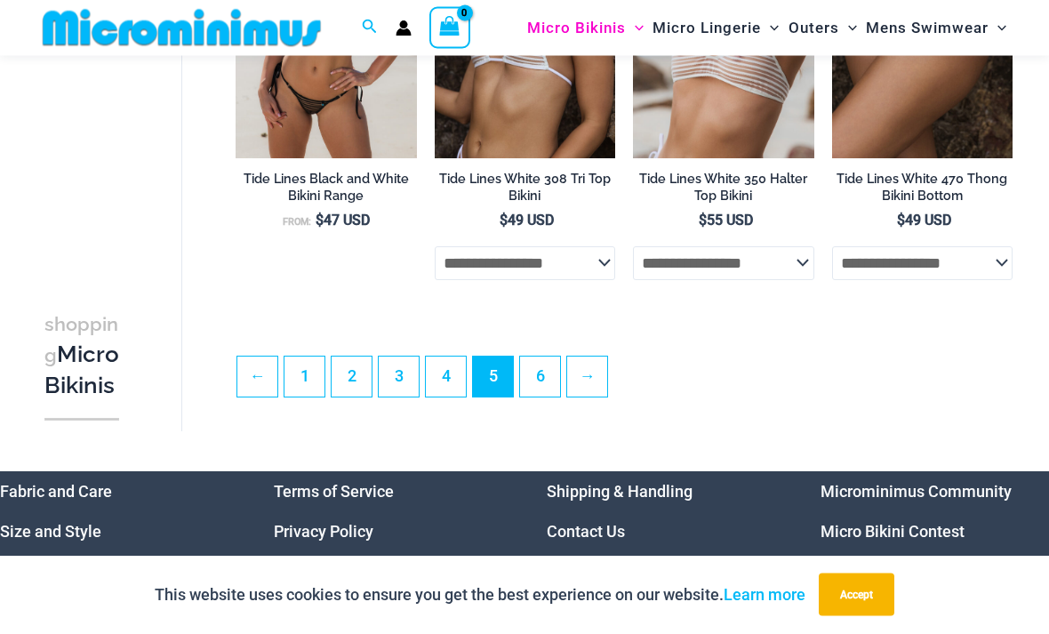
scroll to position [3450, 0]
click at [595, 382] on link "→" at bounding box center [587, 376] width 40 height 40
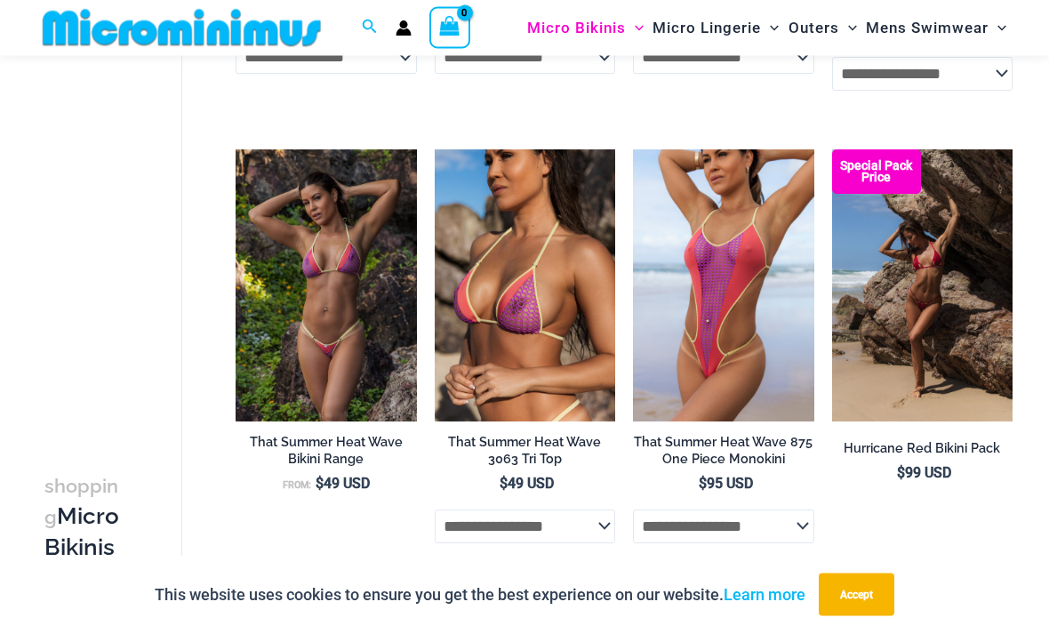
scroll to position [2358, 0]
click at [633, 149] on img at bounding box center [633, 149] width 0 height 0
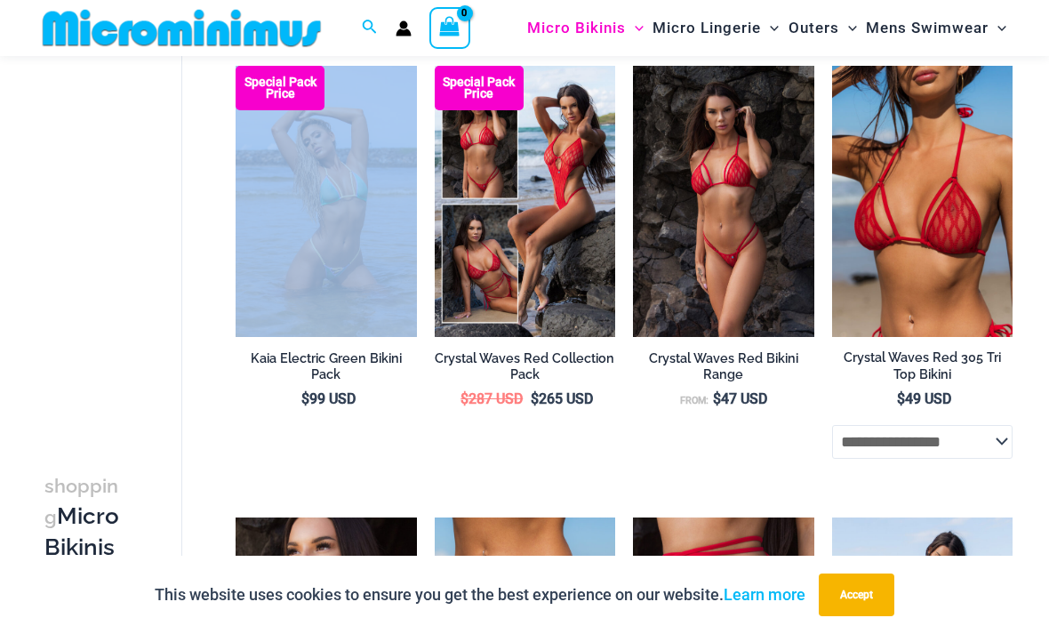
scroll to position [2894, 0]
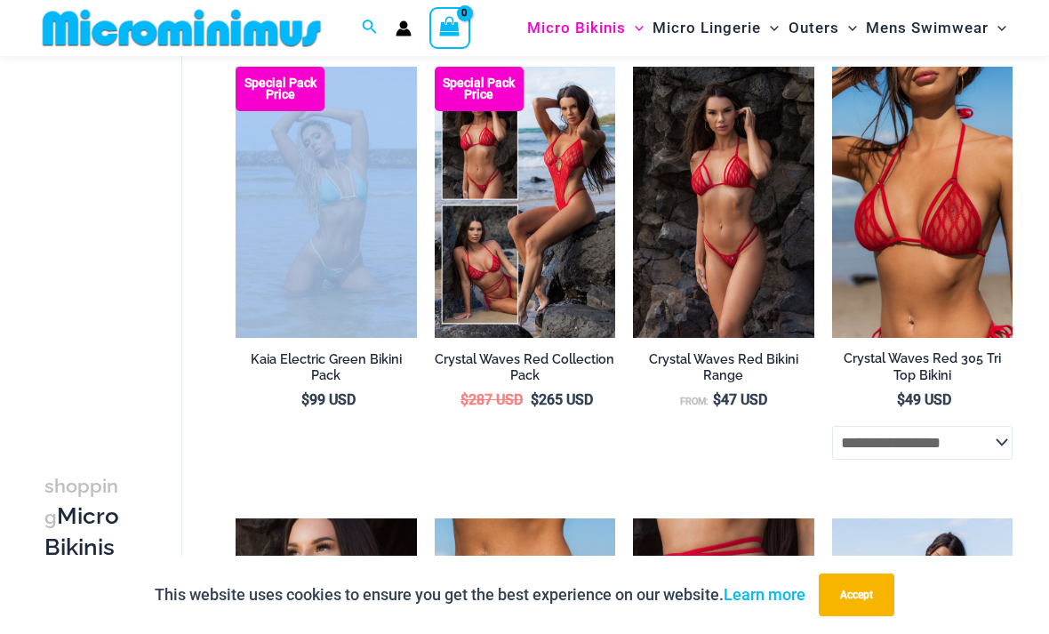
click at [236, 67] on img at bounding box center [236, 67] width 0 height 0
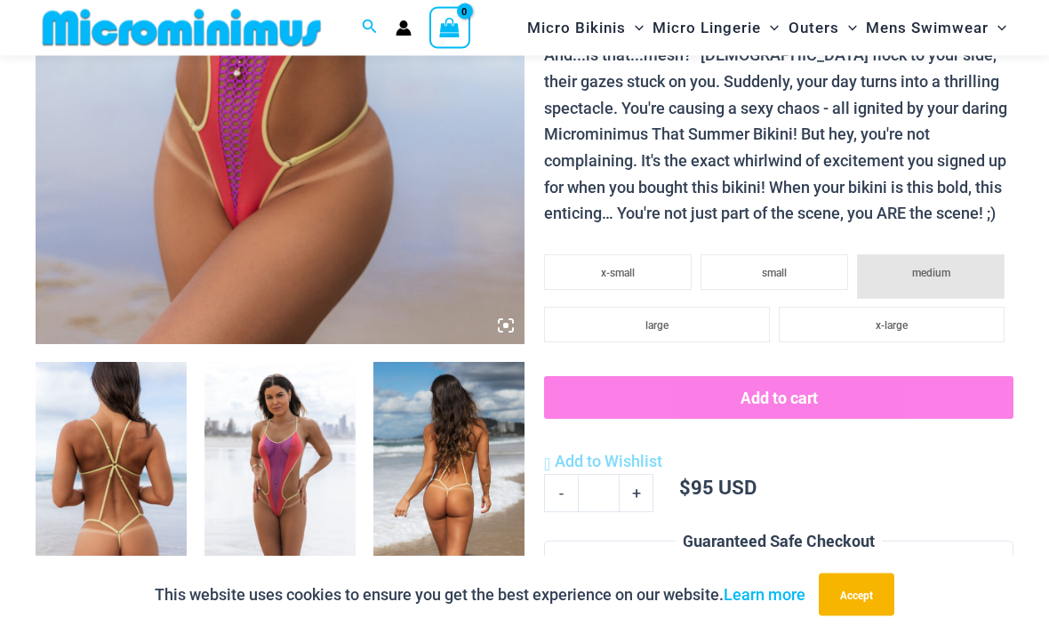
scroll to position [497, 0]
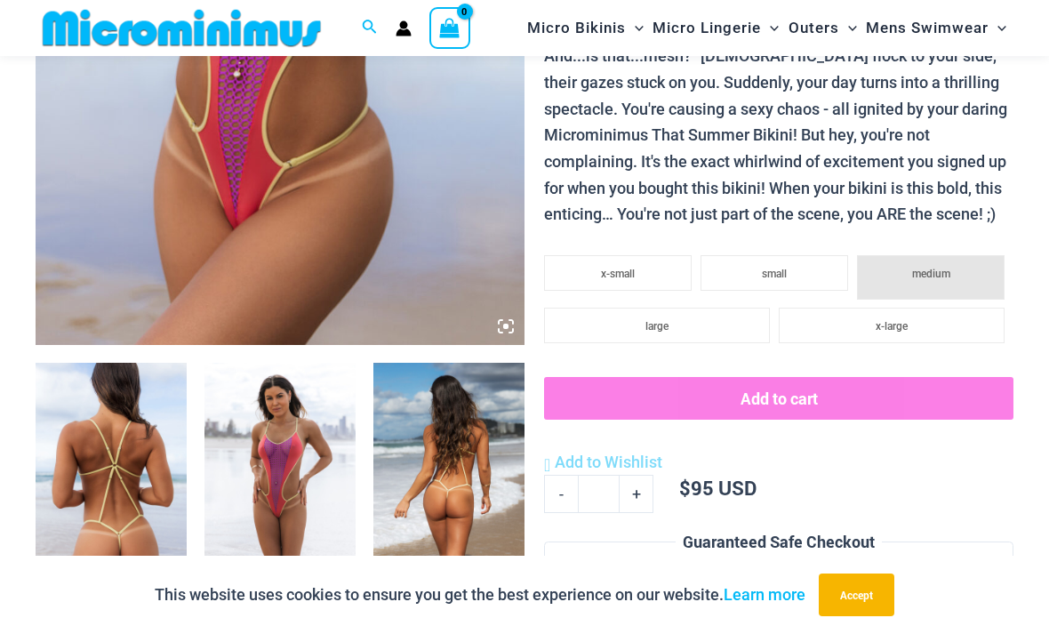
click at [110, 537] on img at bounding box center [111, 476] width 151 height 227
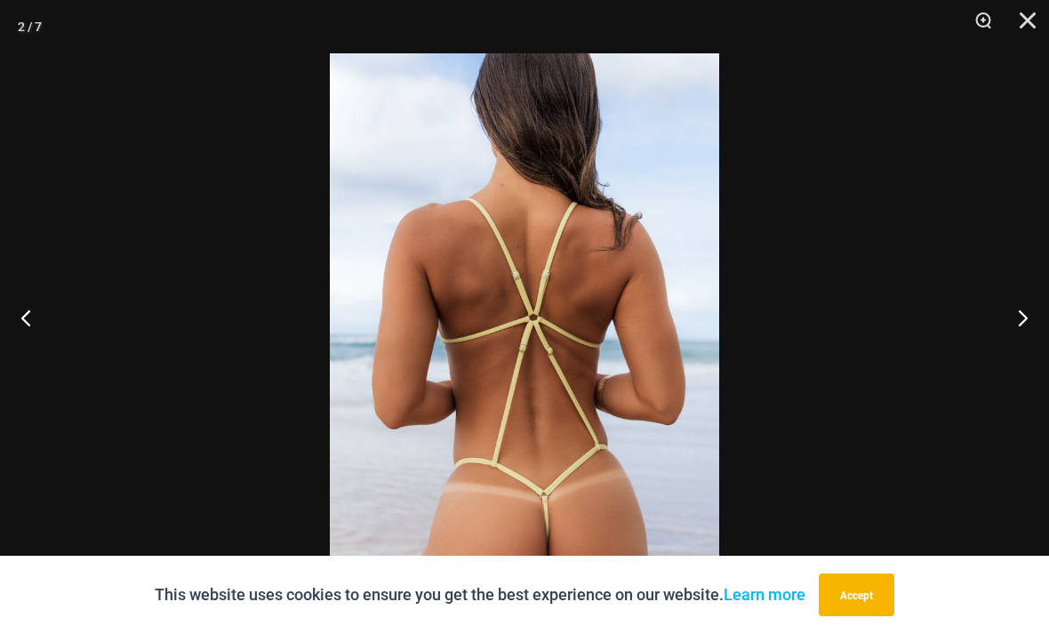
click at [1025, 362] on button "Next" at bounding box center [1015, 317] width 67 height 89
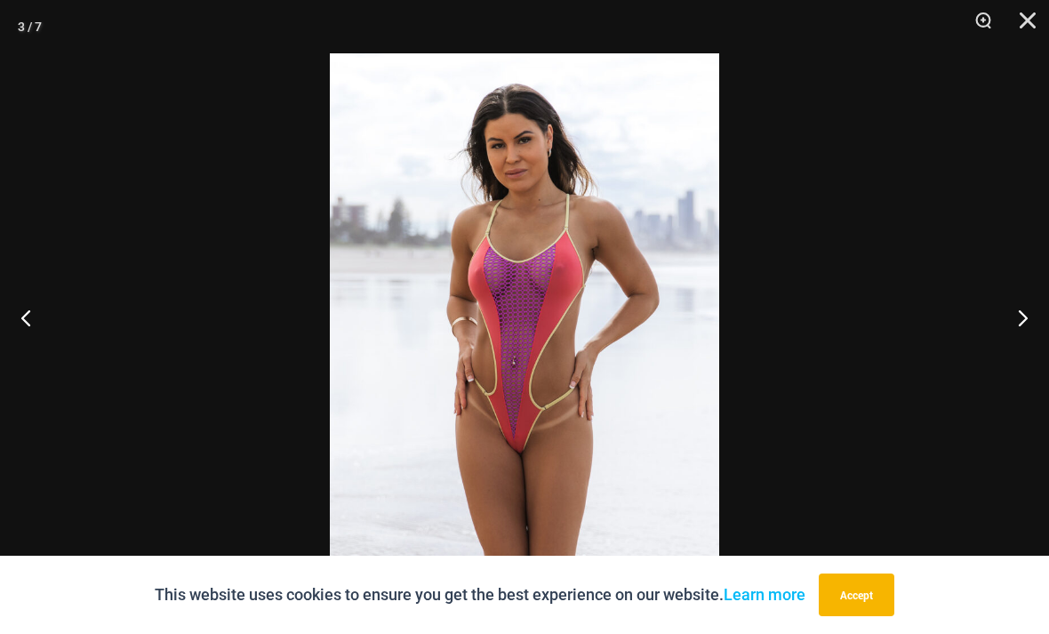
click at [1020, 362] on button "Next" at bounding box center [1015, 317] width 67 height 89
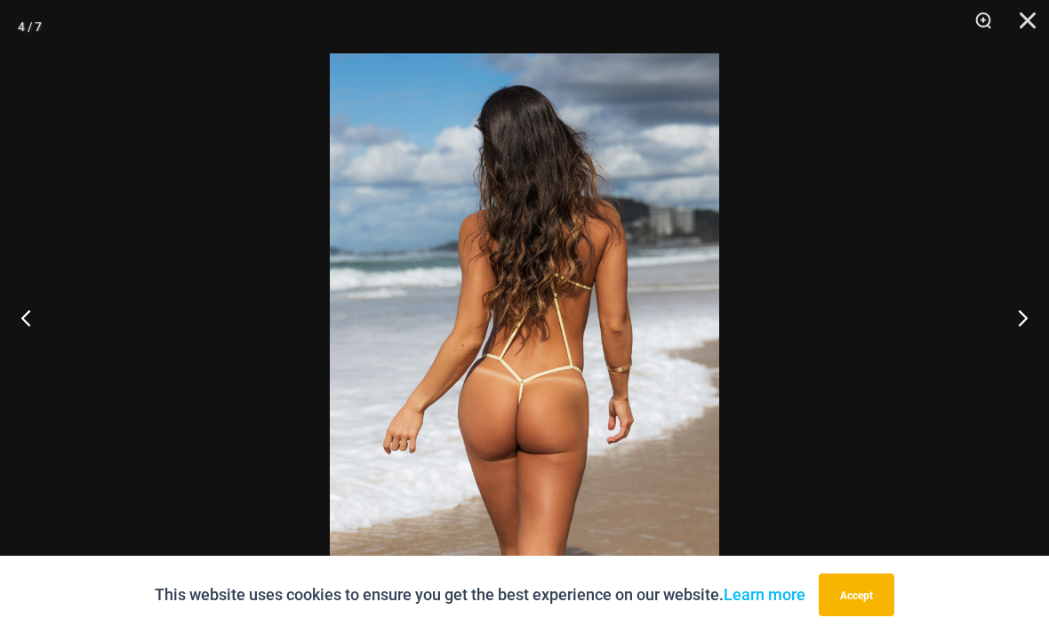
click at [1003, 362] on button "Next" at bounding box center [1015, 317] width 67 height 89
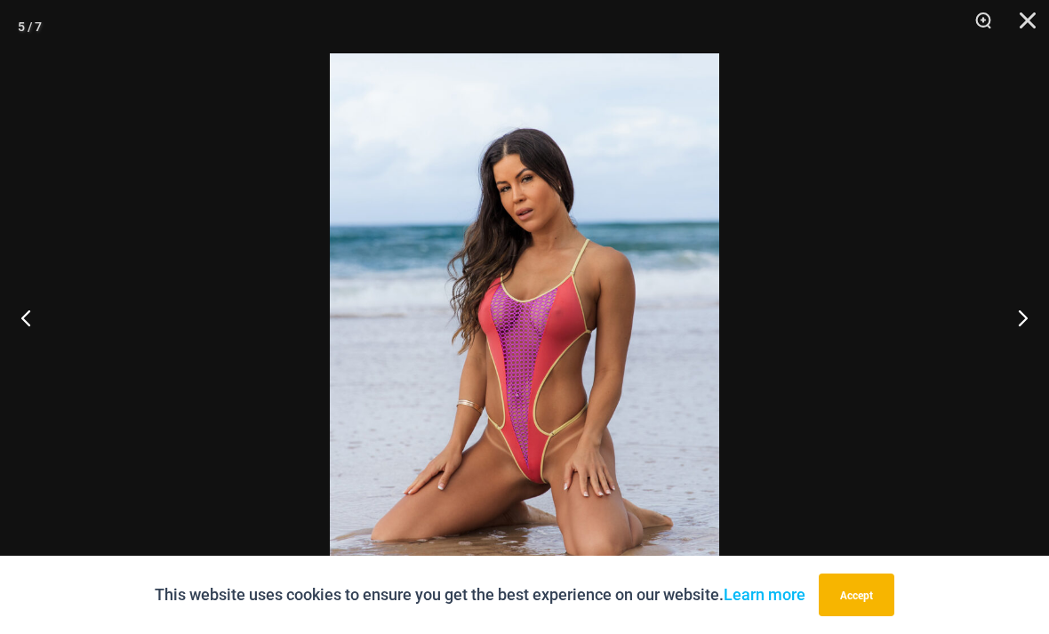
click at [997, 362] on button "Next" at bounding box center [1015, 317] width 67 height 89
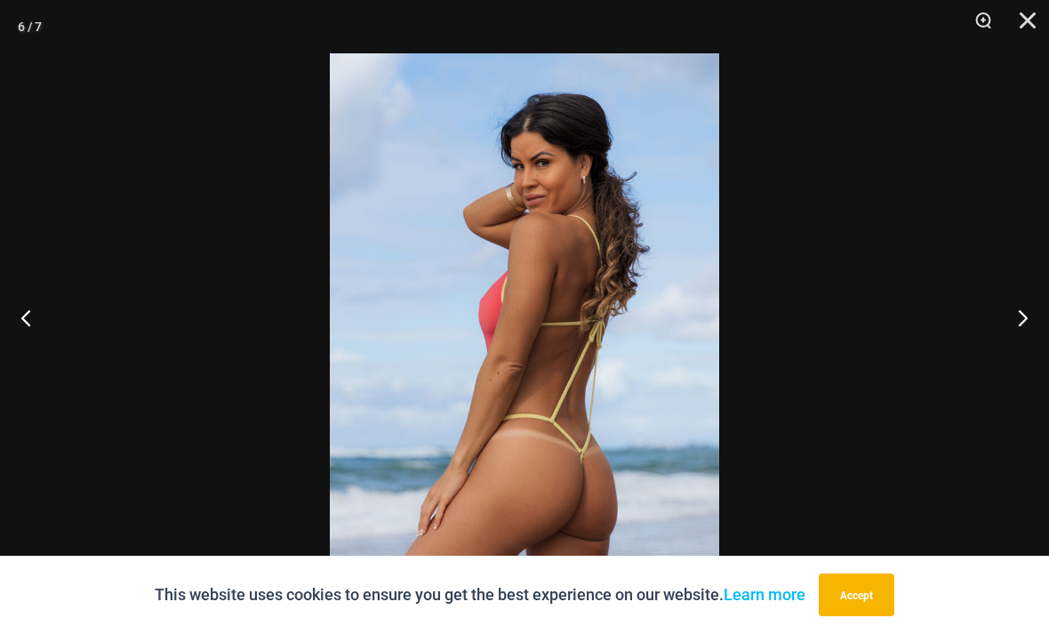
click at [997, 362] on button "Next" at bounding box center [1015, 317] width 67 height 89
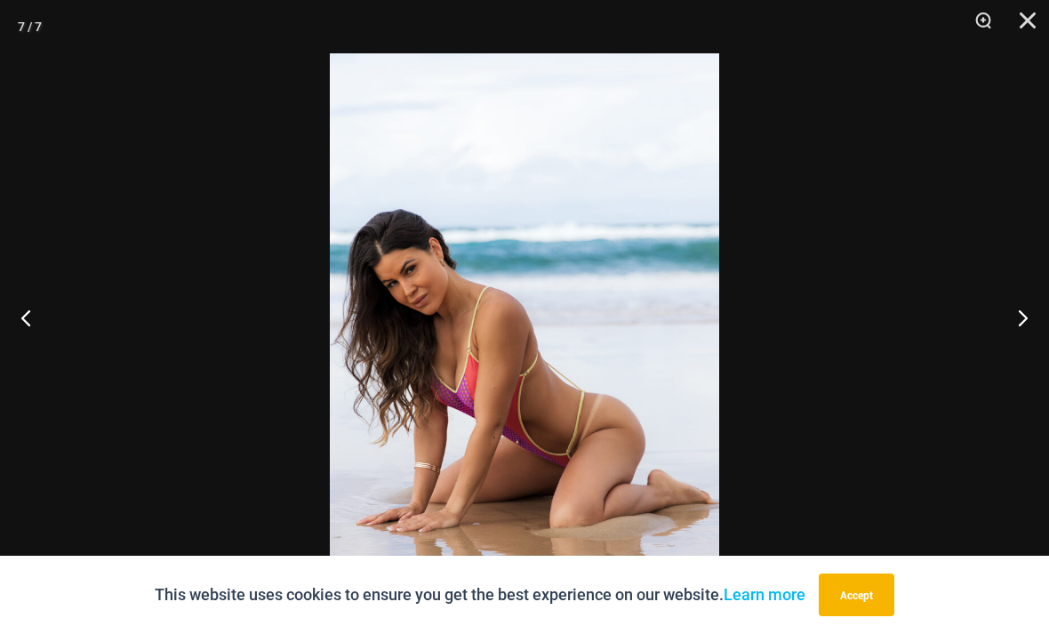
click at [989, 362] on button "Next" at bounding box center [1015, 317] width 67 height 89
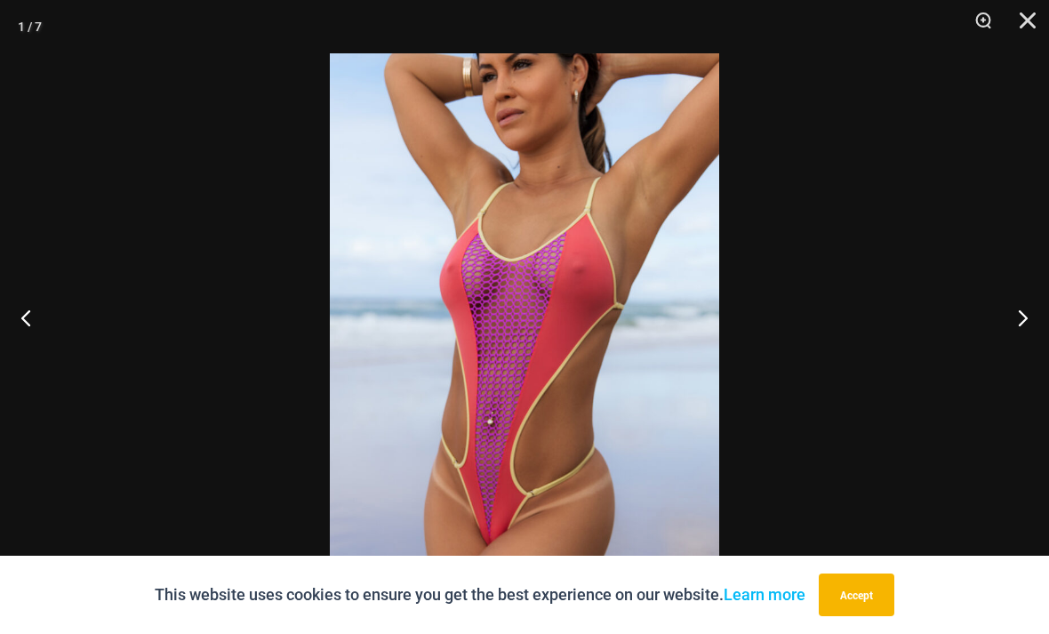
click at [984, 362] on button "Next" at bounding box center [1015, 317] width 67 height 89
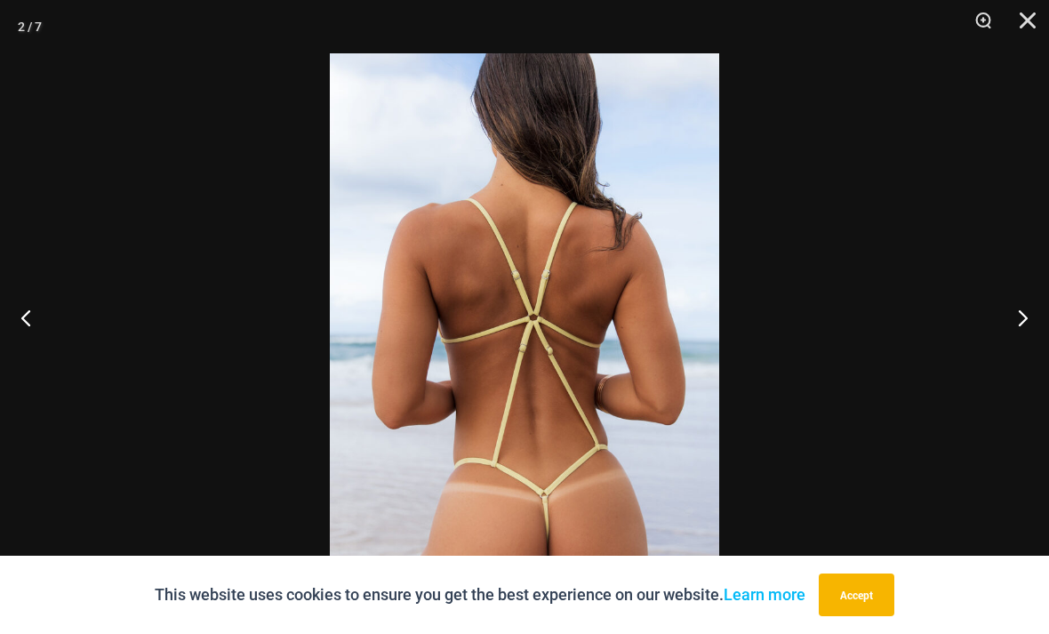
click at [987, 362] on button "Next" at bounding box center [1015, 317] width 67 height 89
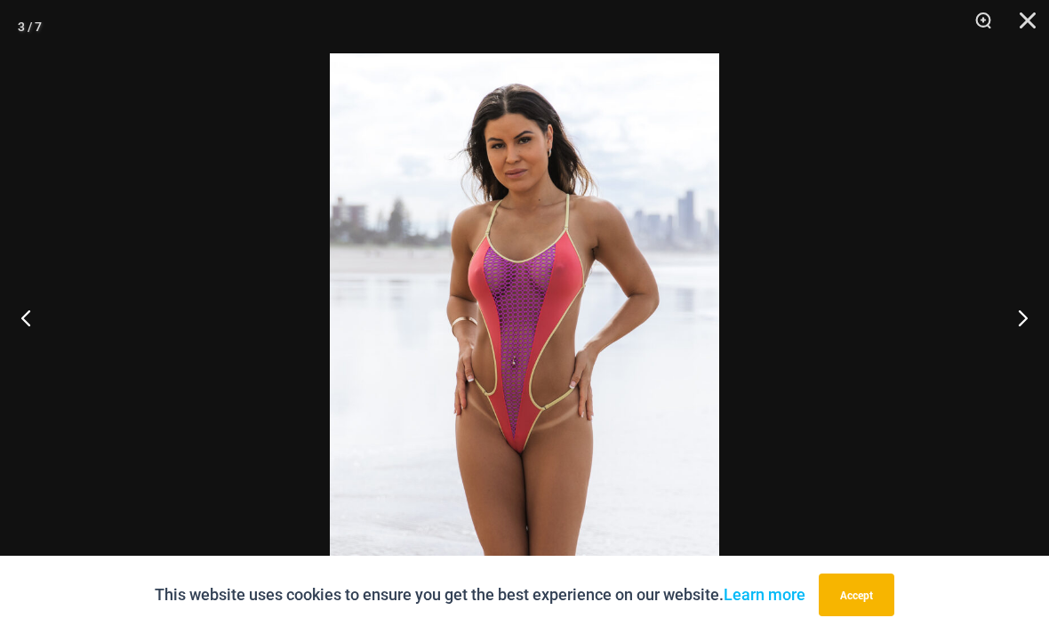
click at [1021, 40] on button "Close" at bounding box center [1021, 26] width 44 height 53
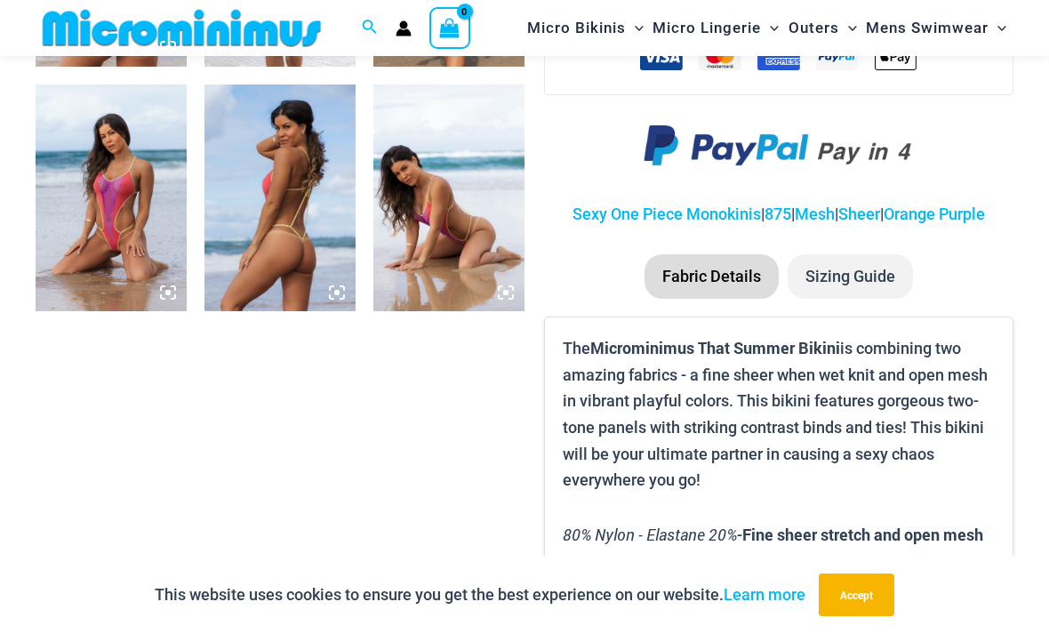
scroll to position [1039, 0]
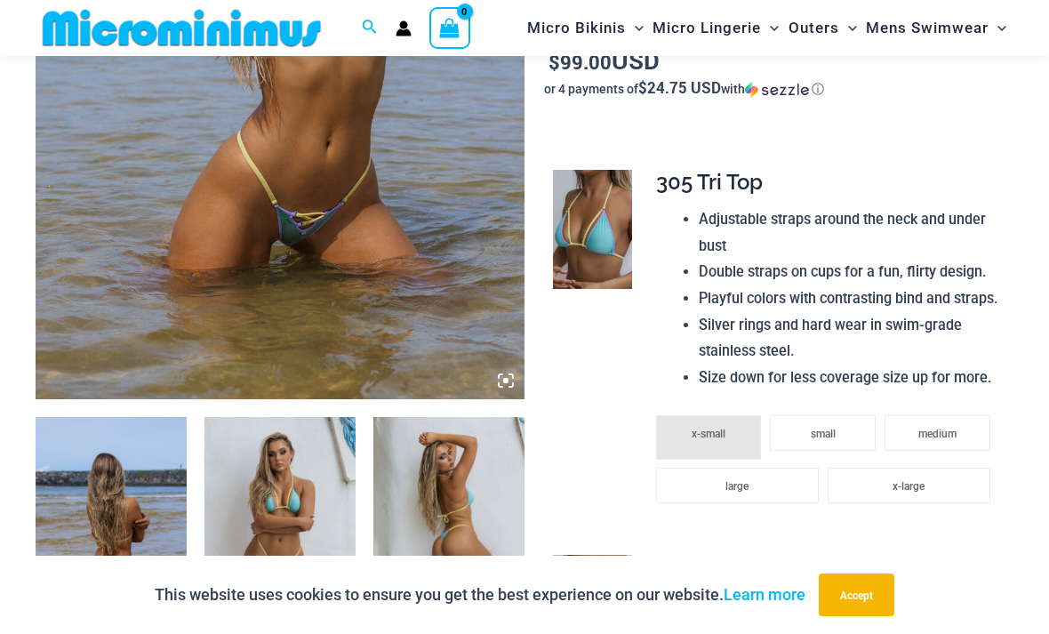
scroll to position [432, 0]
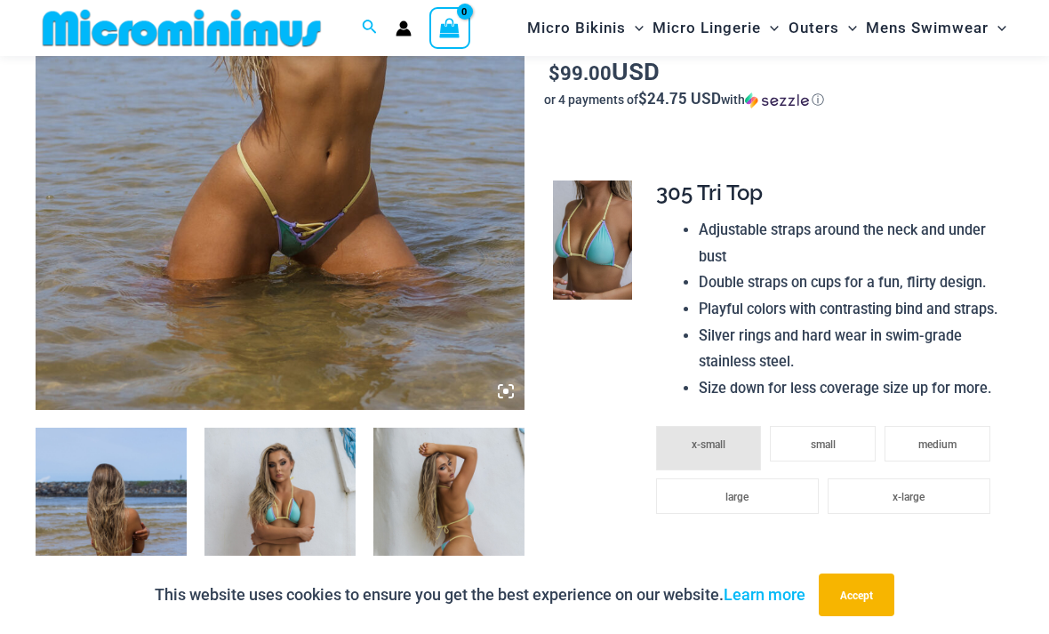
click at [150, 295] on img at bounding box center [280, 42] width 489 height 733
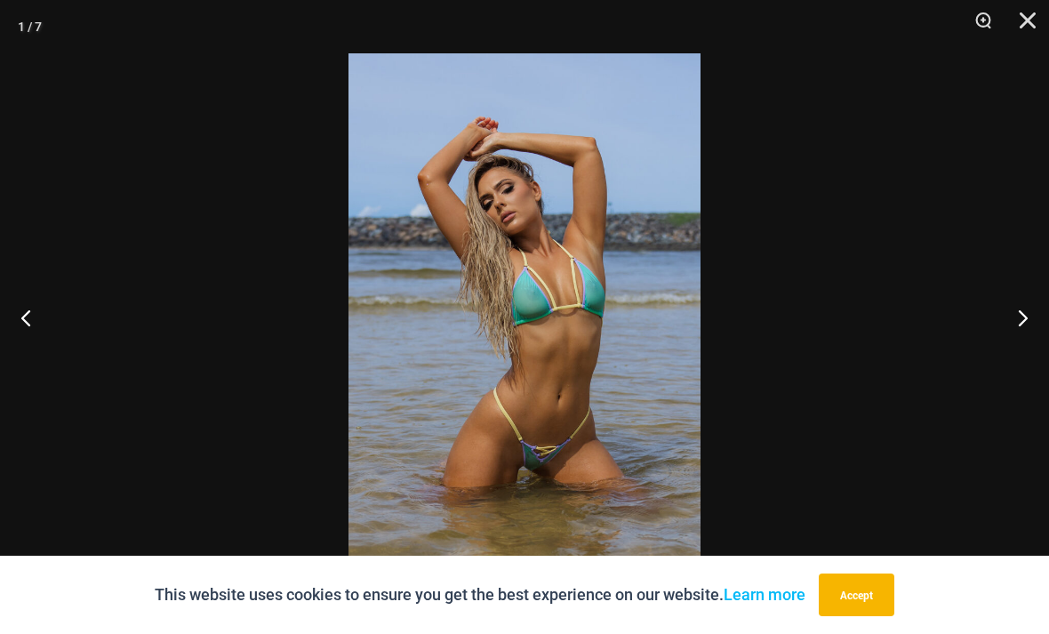
click at [1021, 331] on button "Next" at bounding box center [1015, 317] width 67 height 89
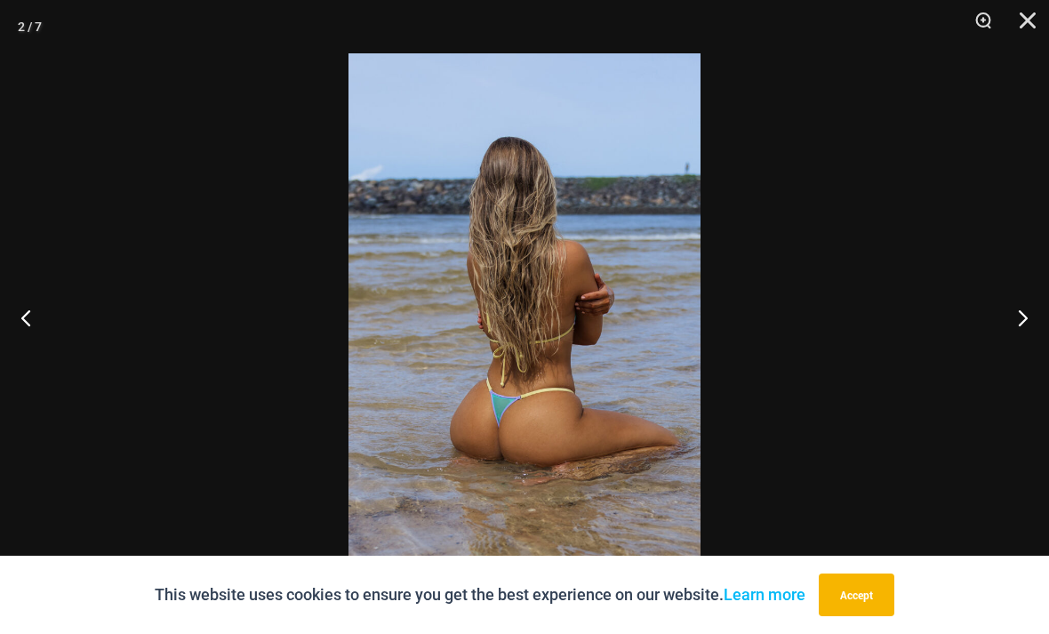
click at [1017, 334] on button "Next" at bounding box center [1015, 317] width 67 height 89
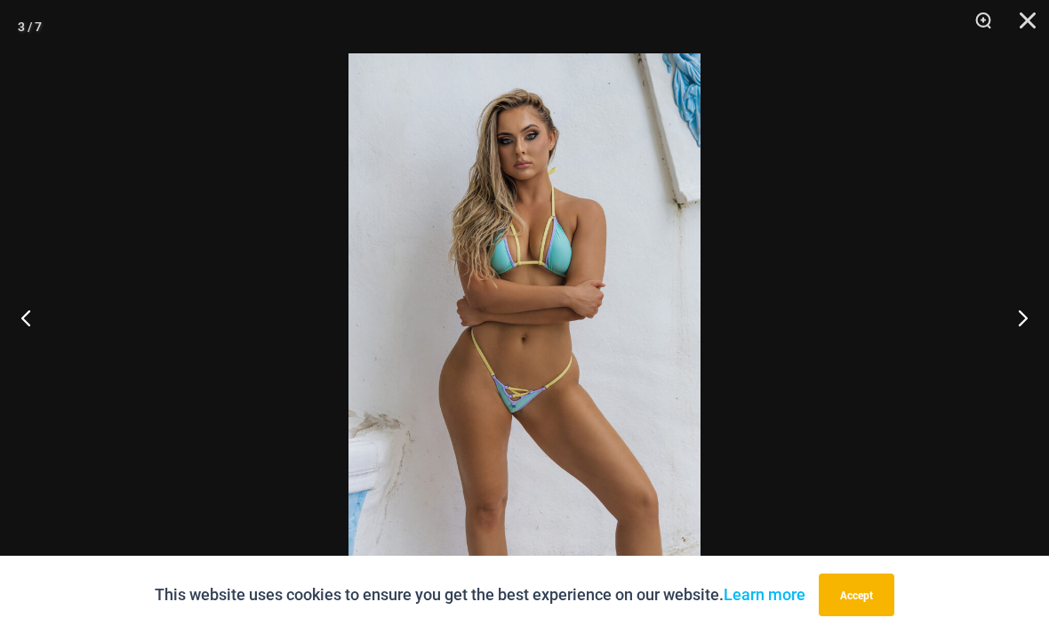
click at [1004, 333] on button "Next" at bounding box center [1015, 317] width 67 height 89
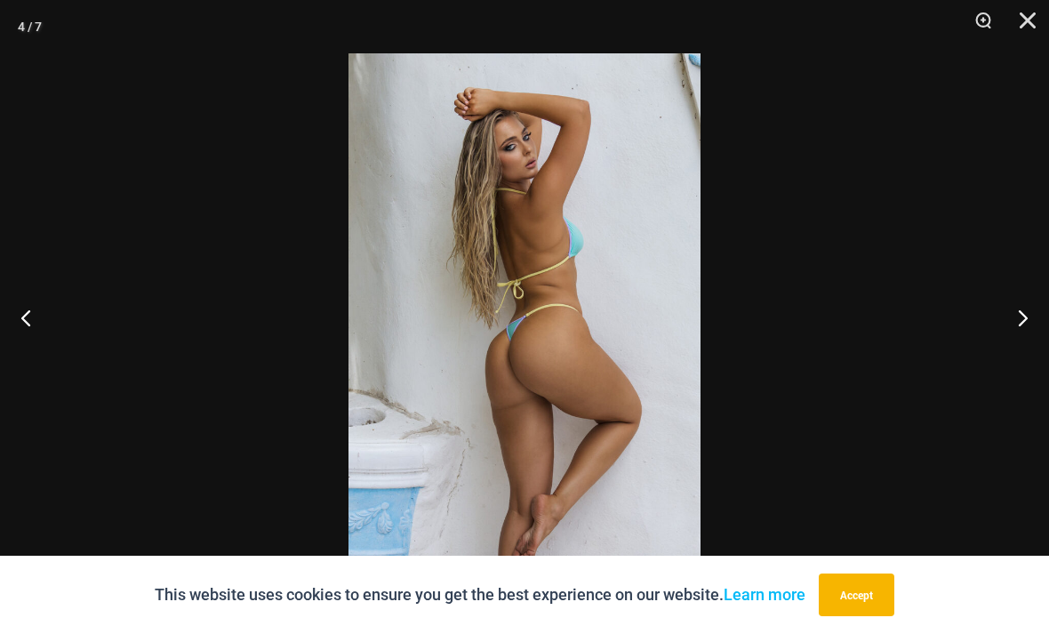
click at [1000, 332] on button "Next" at bounding box center [1015, 317] width 67 height 89
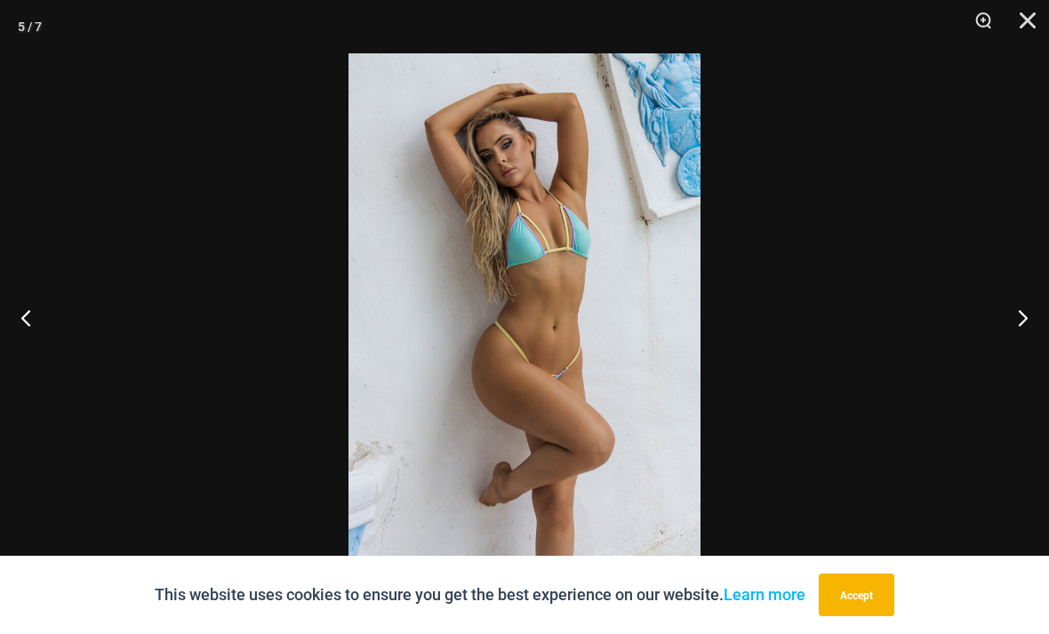
click at [997, 332] on button "Next" at bounding box center [1015, 317] width 67 height 89
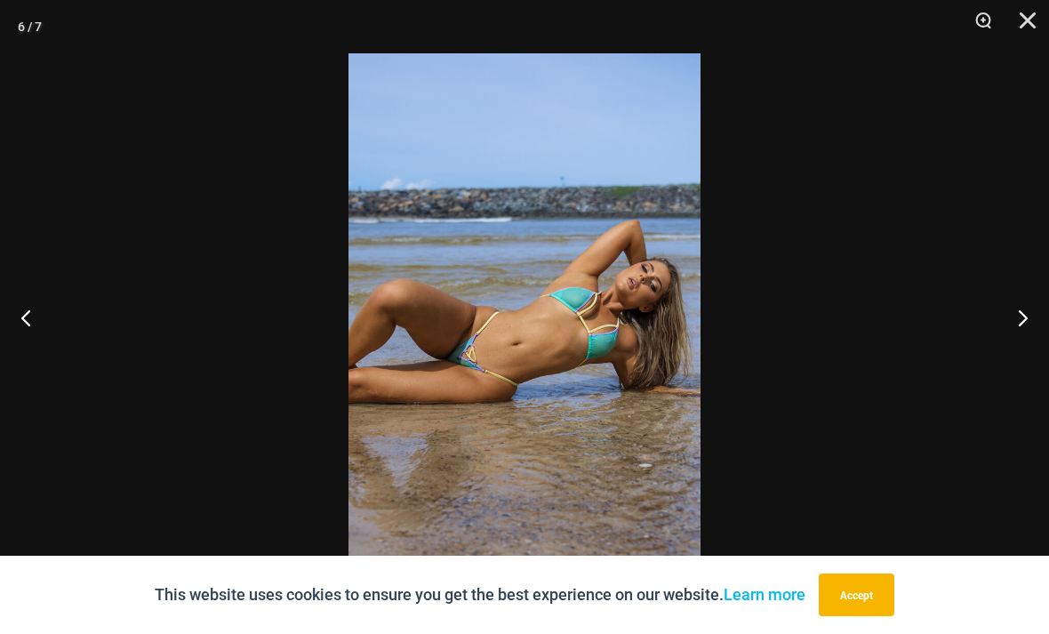
click at [989, 337] on button "Next" at bounding box center [1015, 317] width 67 height 89
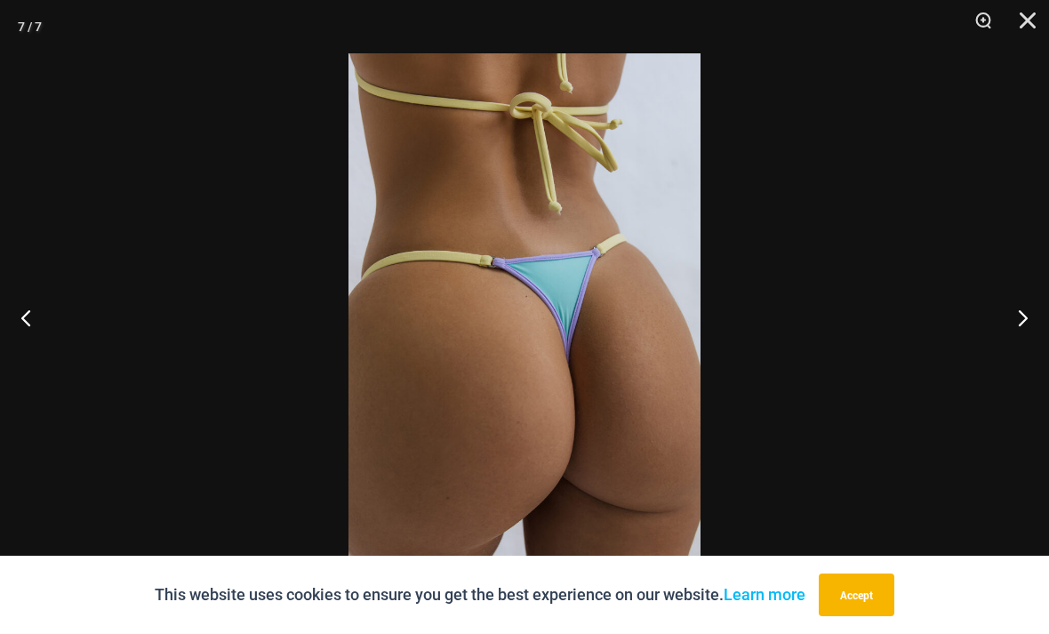
click at [1020, 28] on button "Close" at bounding box center [1021, 26] width 44 height 53
